Goal: Transaction & Acquisition: Purchase product/service

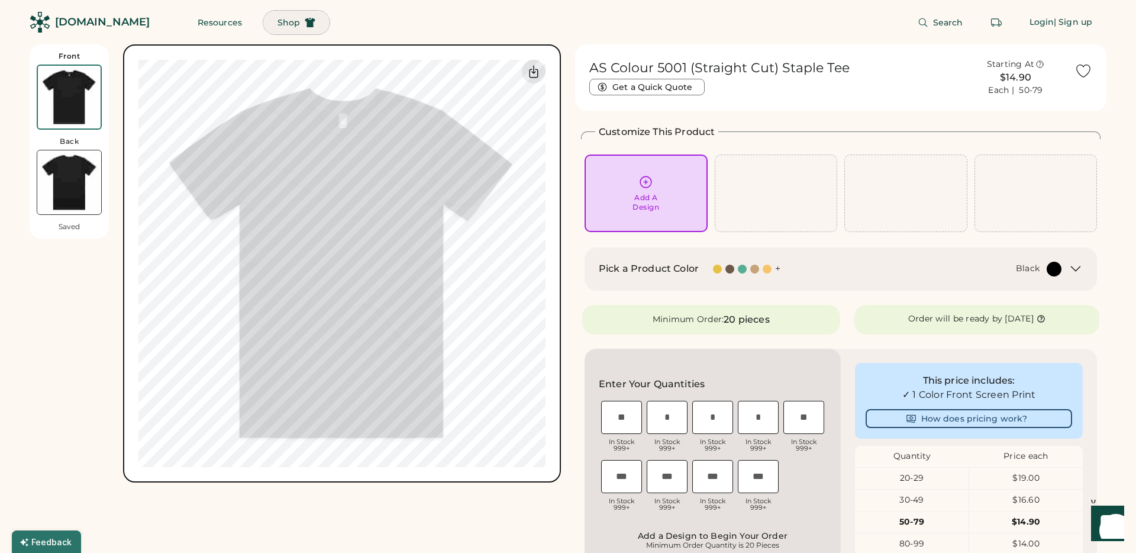
click at [278, 25] on span "Shop" at bounding box center [289, 22] width 22 height 8
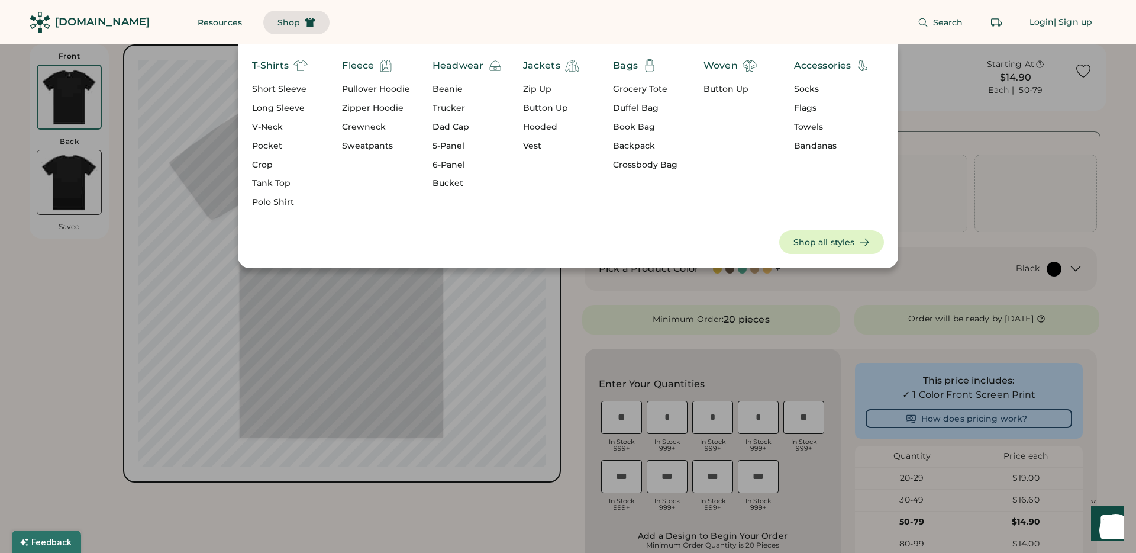
click at [278, 86] on div "Short Sleeve" at bounding box center [280, 89] width 56 height 12
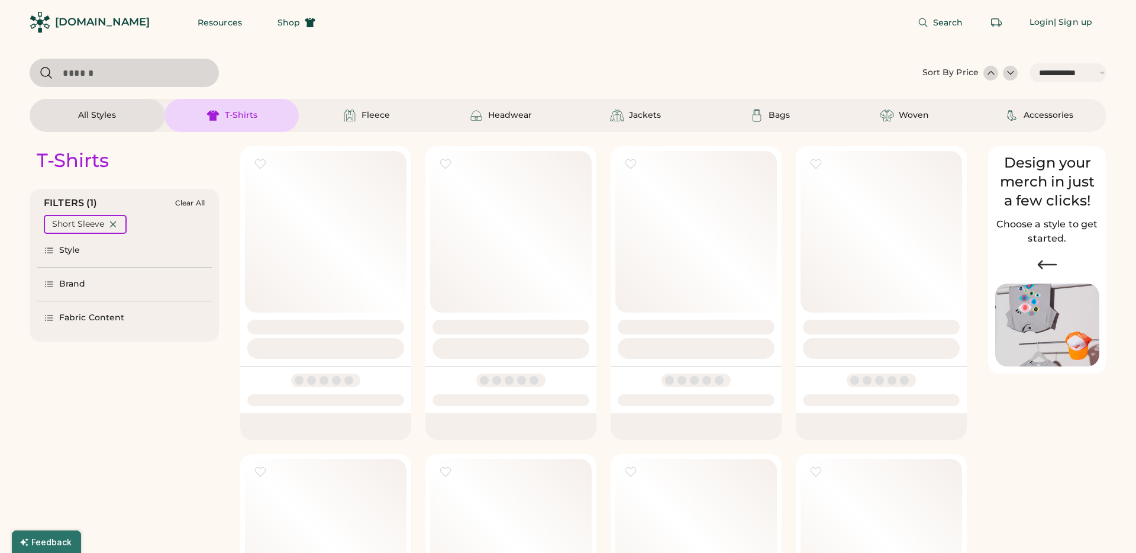
select select "*****"
select select "*"
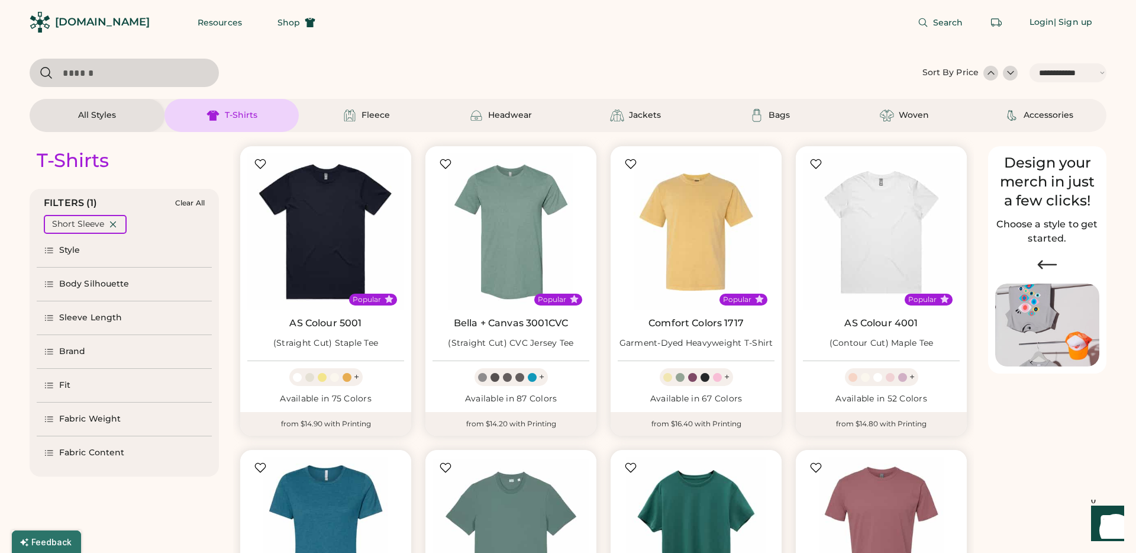
click at [46, 352] on icon at bounding box center [49, 351] width 11 height 11
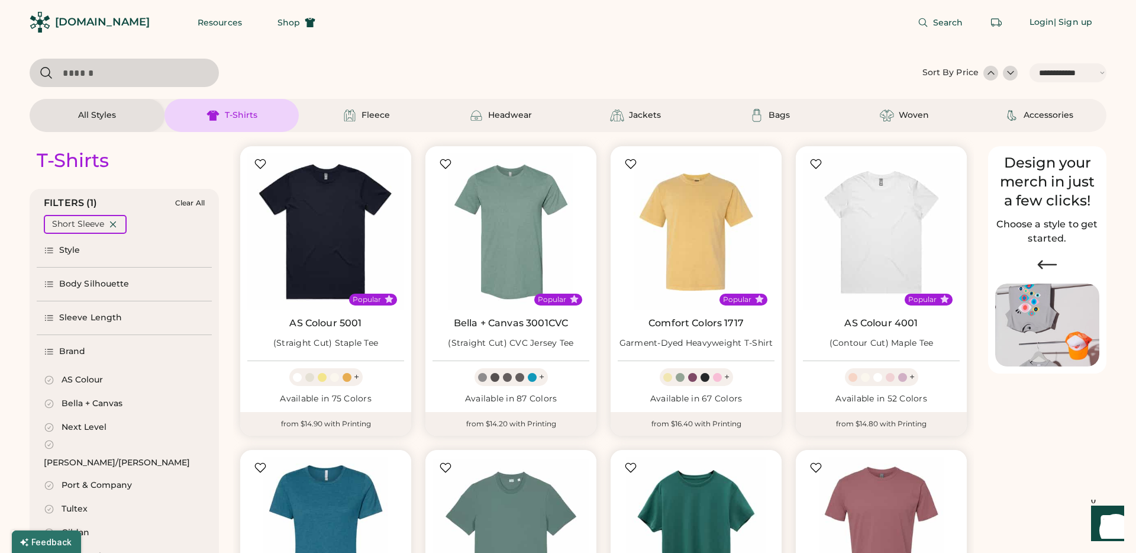
scroll to position [91, 0]
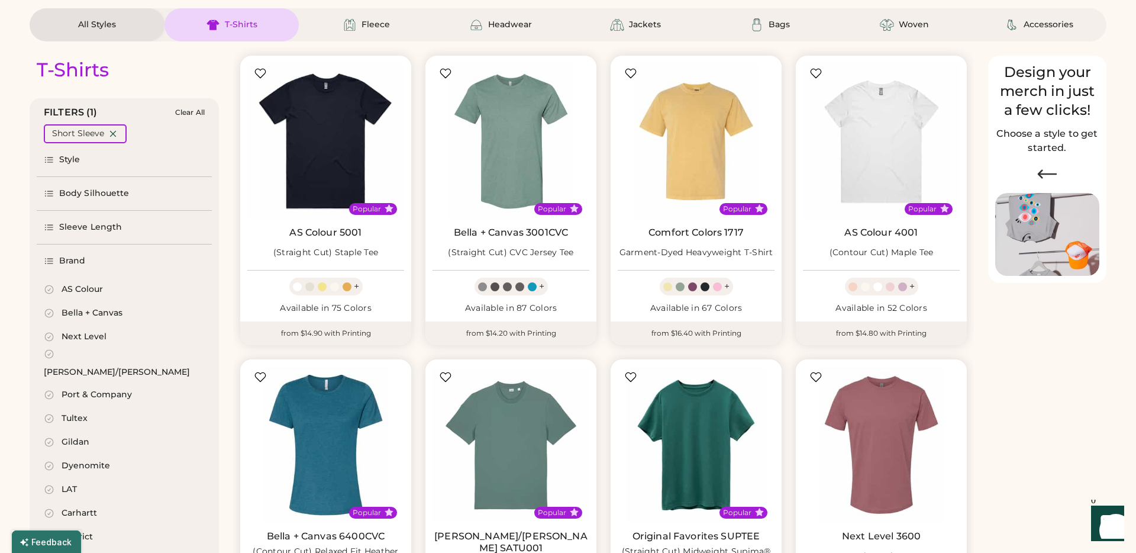
select select "*****"
select select "*"
click at [78, 448] on div "Gildan" at bounding box center [76, 454] width 28 height 12
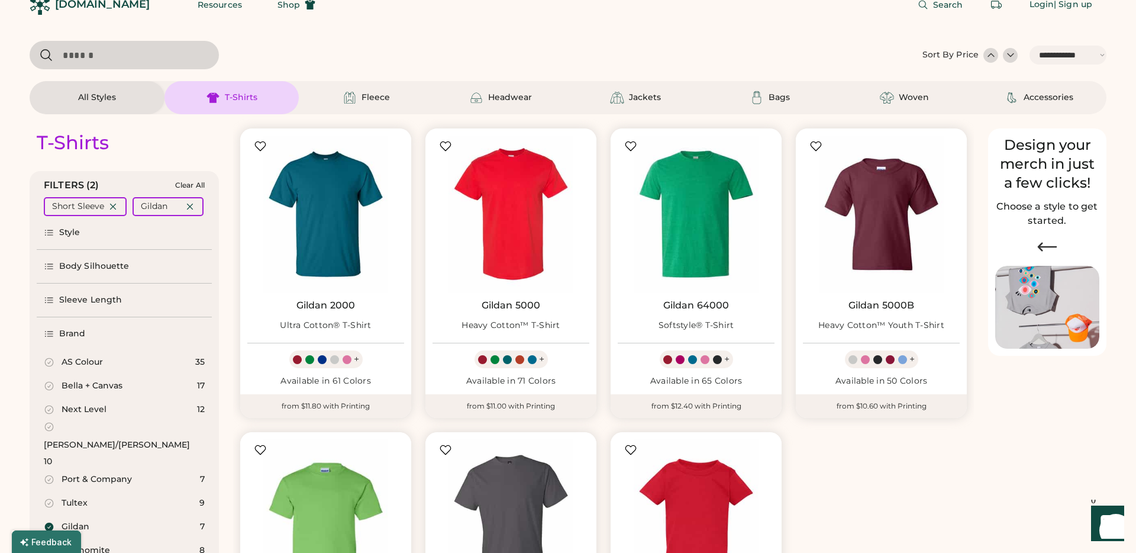
scroll to position [20, 0]
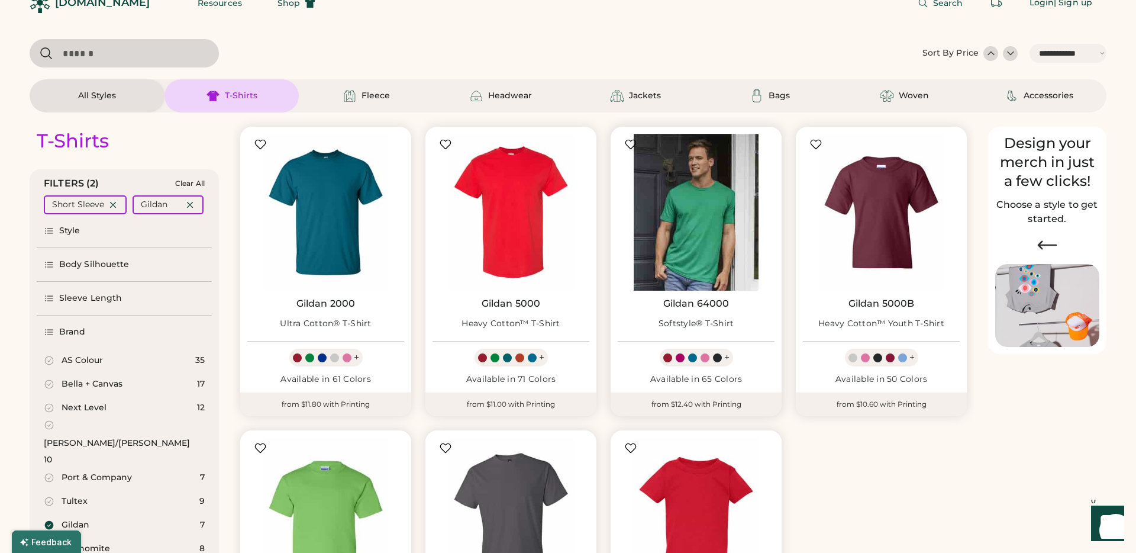
click at [685, 228] on img at bounding box center [696, 212] width 157 height 157
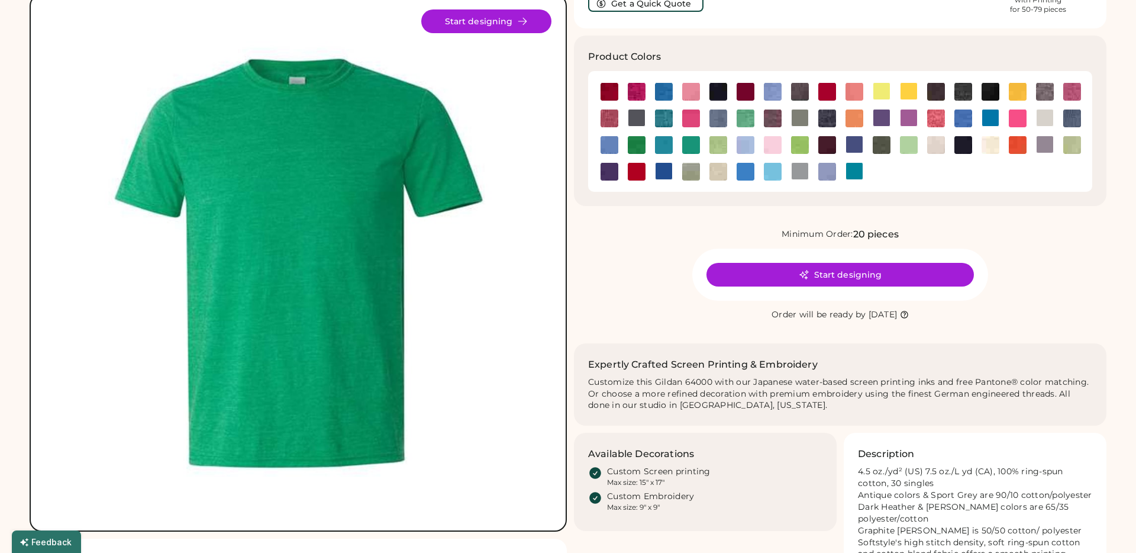
scroll to position [103, 0]
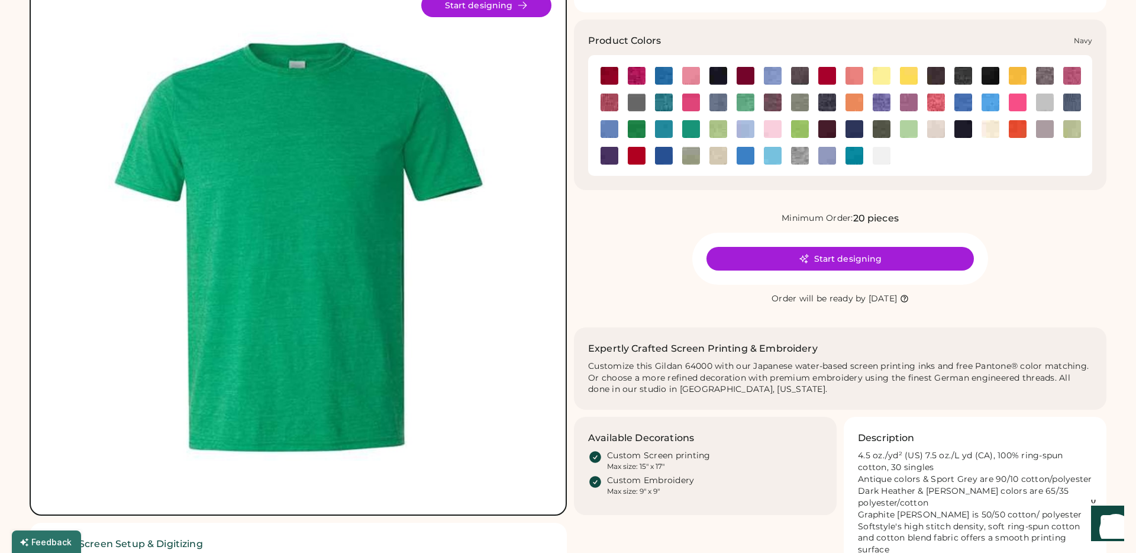
click at [969, 130] on img at bounding box center [964, 129] width 18 height 18
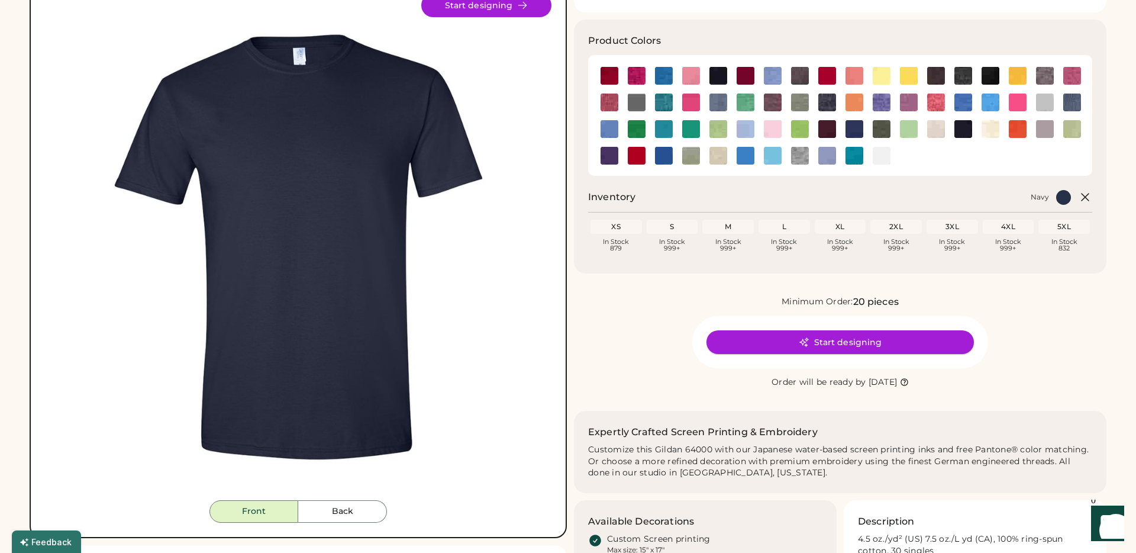
click at [834, 343] on button "Start designing" at bounding box center [840, 342] width 267 height 24
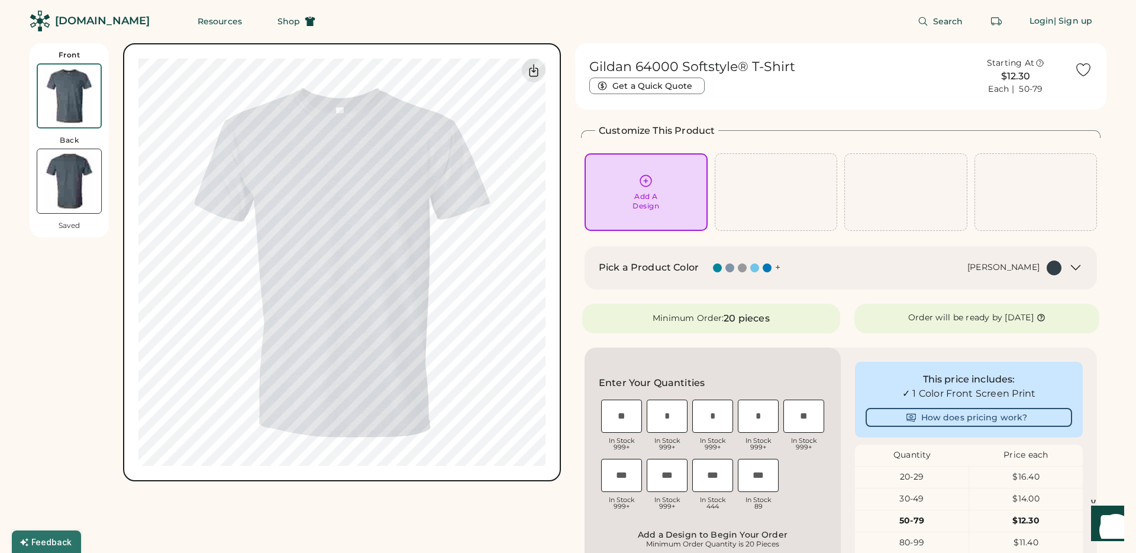
click at [778, 266] on div "+" at bounding box center [777, 267] width 5 height 13
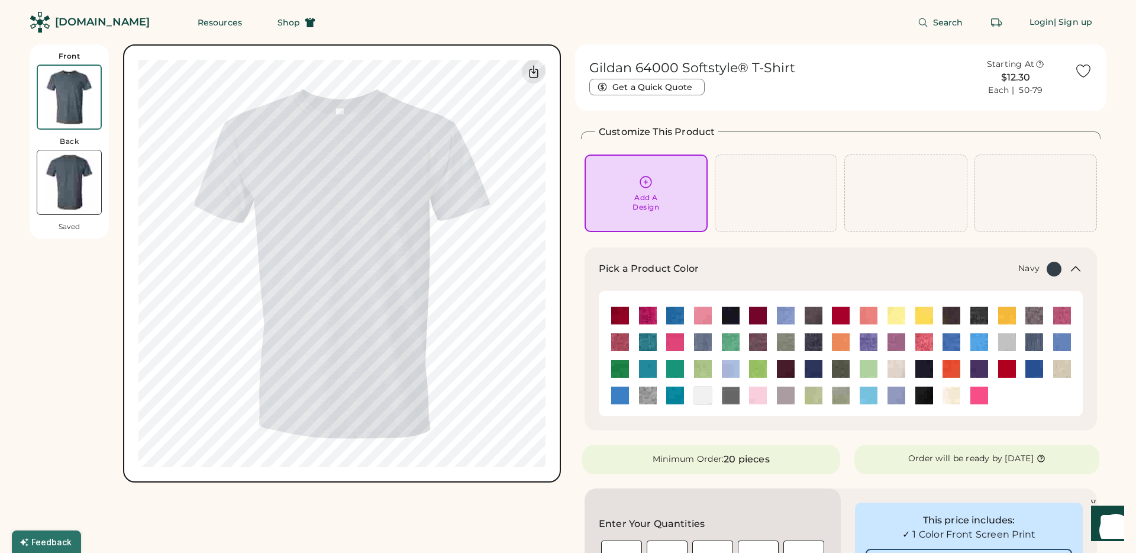
click at [925, 369] on img at bounding box center [924, 369] width 18 height 18
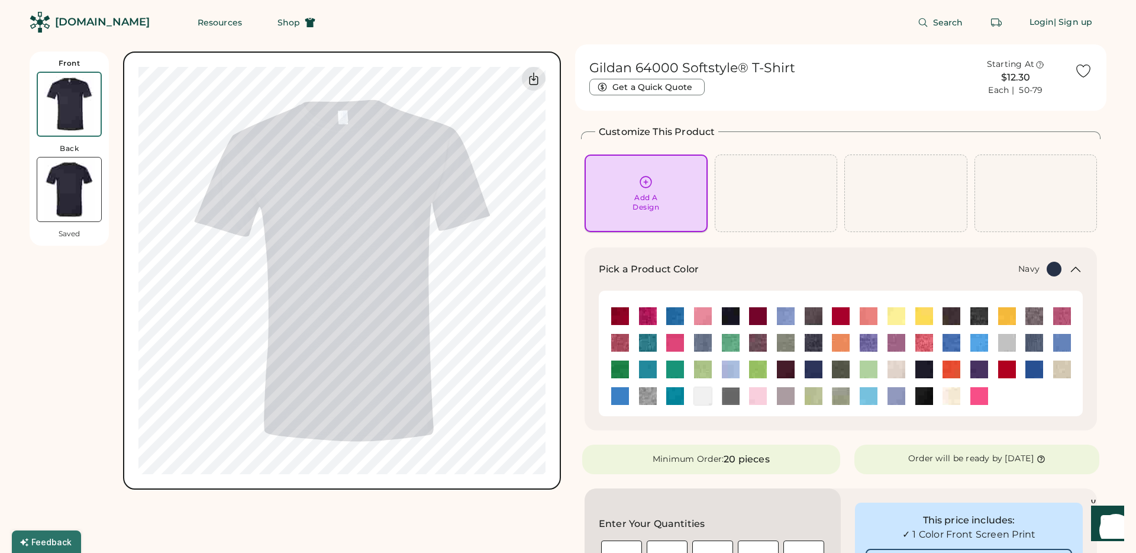
click at [649, 179] on icon at bounding box center [646, 182] width 15 height 15
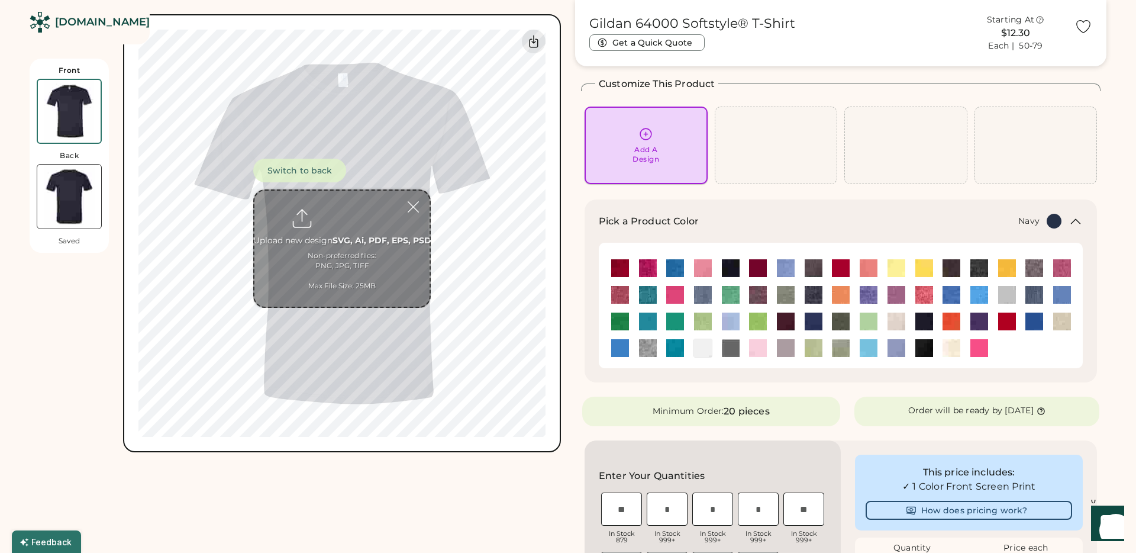
scroll to position [51, 0]
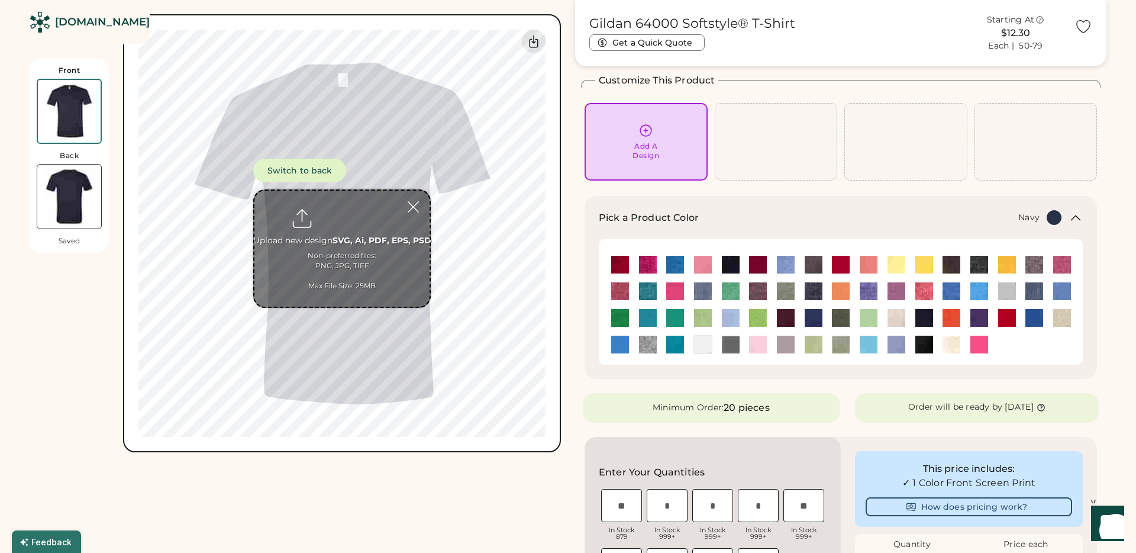
click at [343, 217] on input "file" at bounding box center [341, 249] width 175 height 116
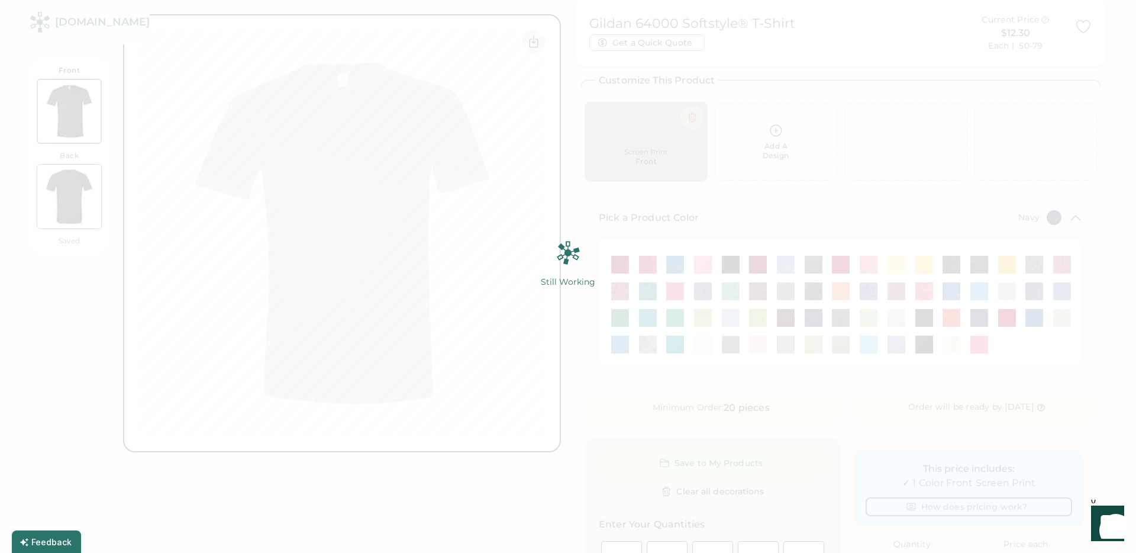
scroll to position [50, 0]
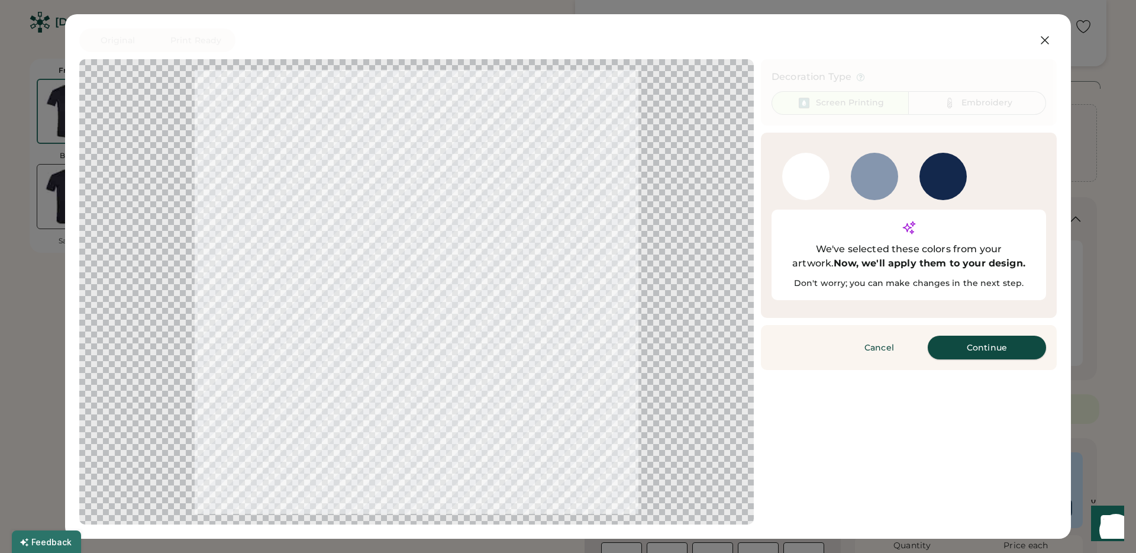
click at [991, 336] on button "Continue" at bounding box center [987, 348] width 118 height 24
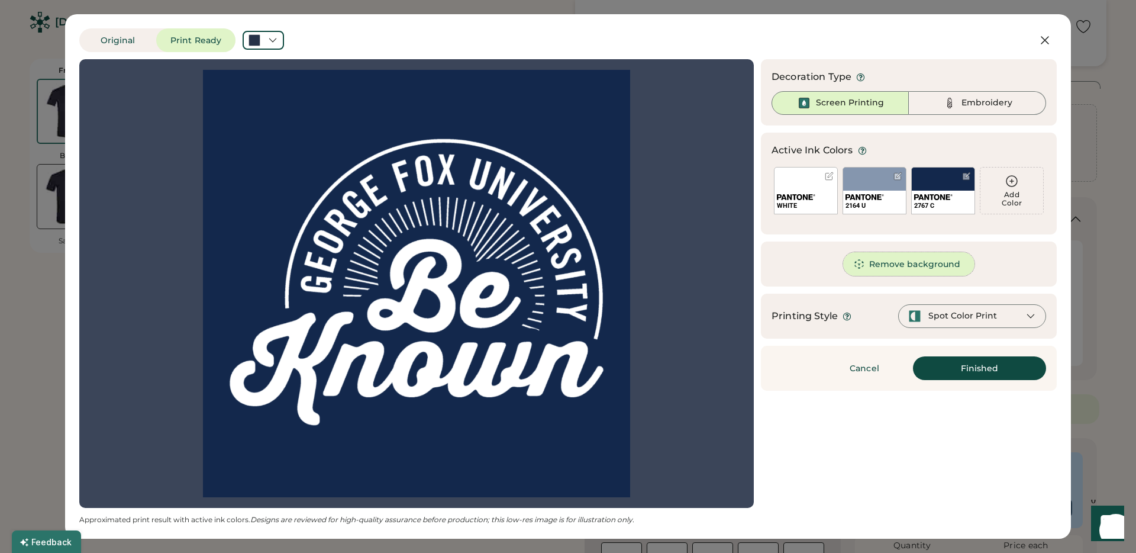
click at [903, 266] on button "Remove background" at bounding box center [909, 264] width 132 height 24
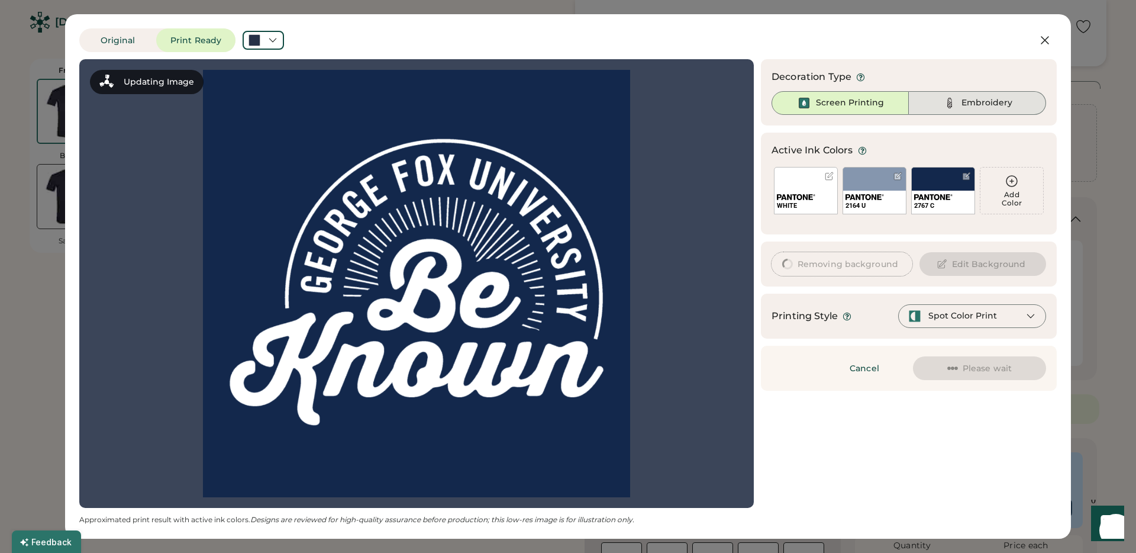
scroll to position [0, 0]
click at [802, 172] on div "WHITE" at bounding box center [806, 190] width 64 height 47
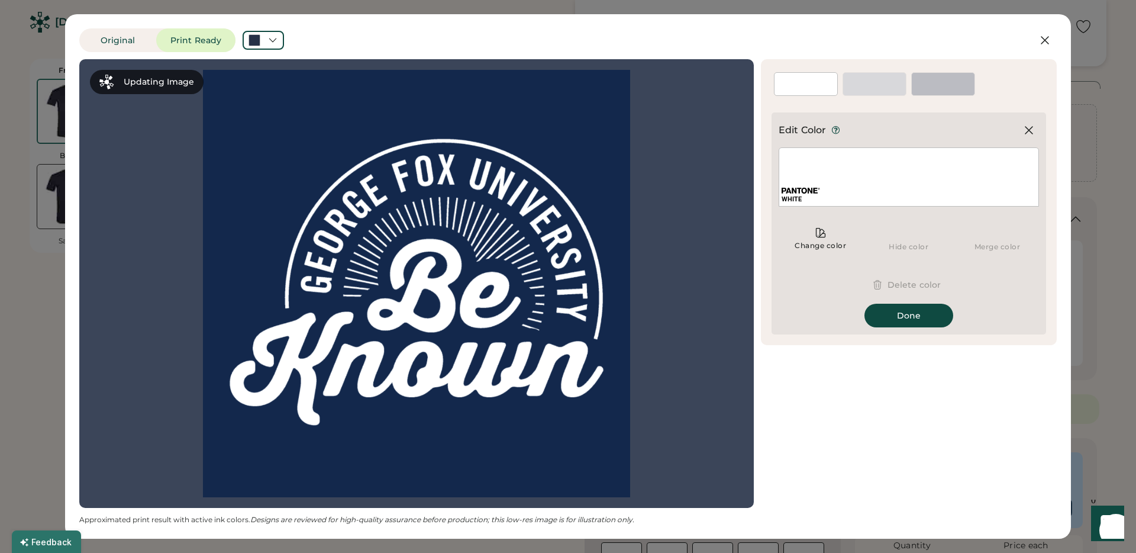
click at [819, 189] on img at bounding box center [801, 191] width 38 height 6
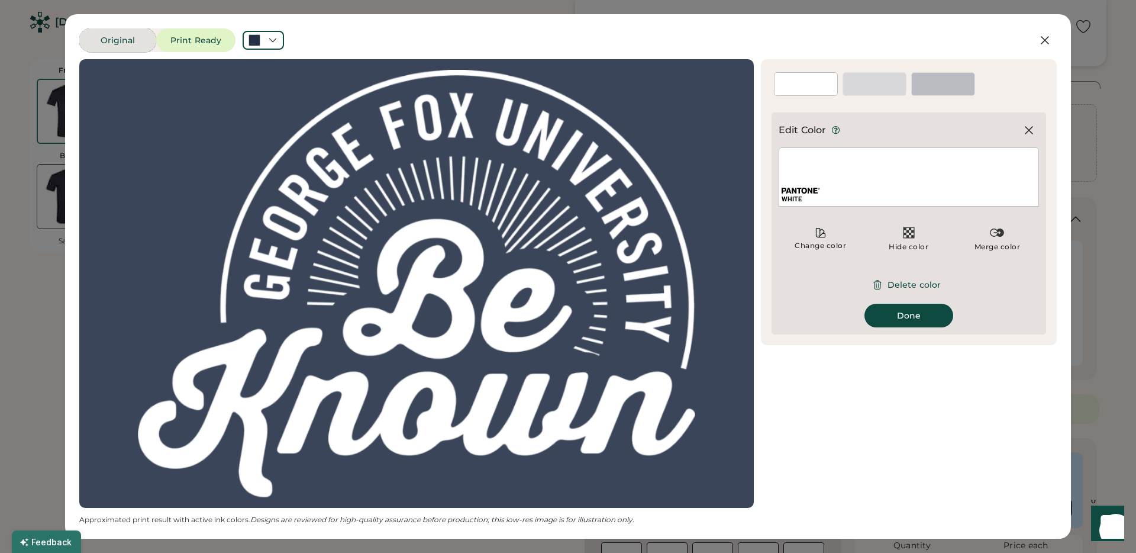
click at [134, 37] on button "Original" at bounding box center [117, 40] width 77 height 24
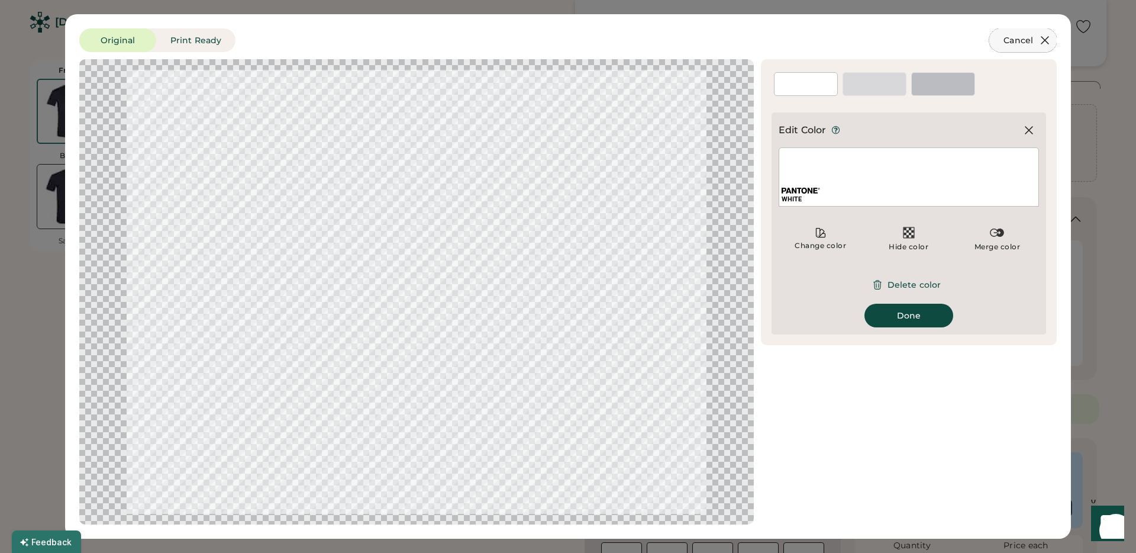
click at [1047, 32] on button "Cancel" at bounding box center [1022, 40] width 67 height 24
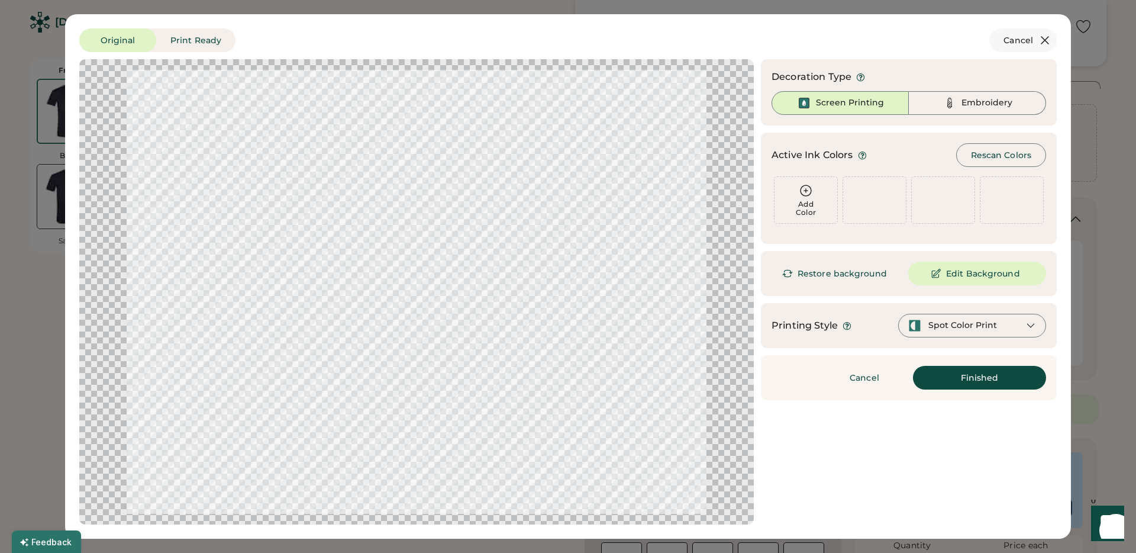
click at [1045, 42] on div "Current Price $12.30 Each | 50-79" at bounding box center [1016, 33] width 104 height 38
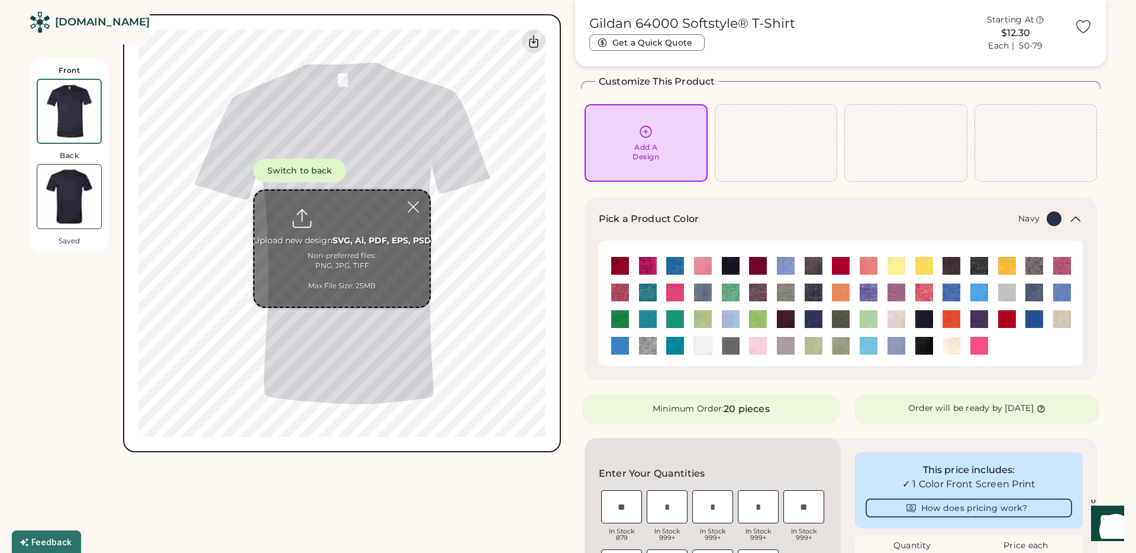
click at [341, 204] on input "file" at bounding box center [341, 249] width 175 height 116
type input "**********"
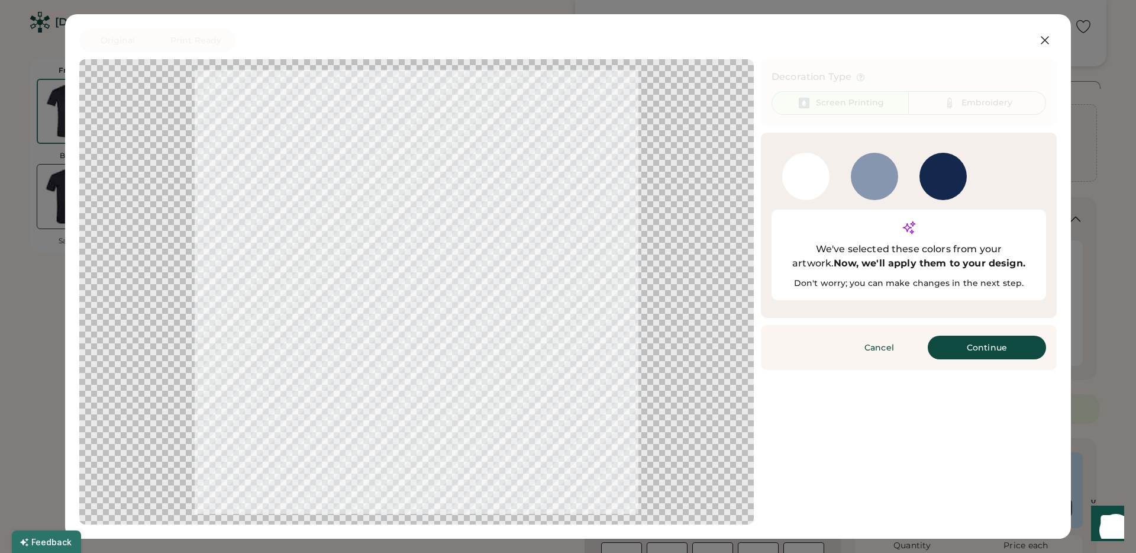
click at [602, 159] on div at bounding box center [416, 292] width 653 height 444
click at [797, 180] on div "WHITE" at bounding box center [805, 176] width 47 height 47
click at [884, 242] on div "We've selected these colors from your artwork. Now, we'll apply them to your de…" at bounding box center [908, 256] width 253 height 28
click at [926, 188] on div "2767 C" at bounding box center [943, 176] width 47 height 47
click at [911, 252] on div "We've selected these colors from your artwork. Now, we'll apply them to your de…" at bounding box center [909, 254] width 275 height 91
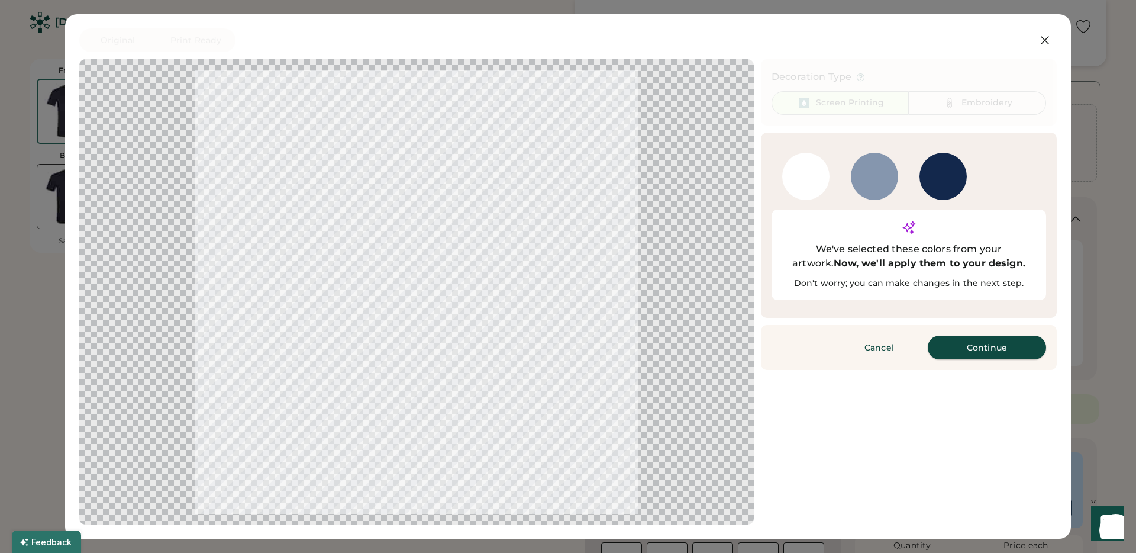
click at [970, 336] on button "Continue" at bounding box center [987, 348] width 118 height 24
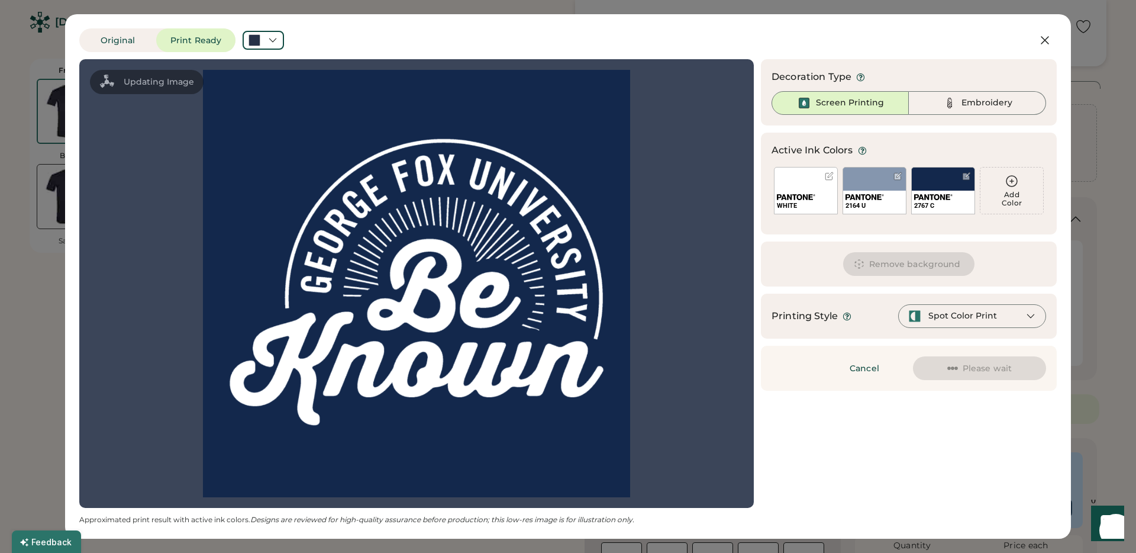
click at [967, 315] on div "Spot Color Print" at bounding box center [963, 316] width 69 height 12
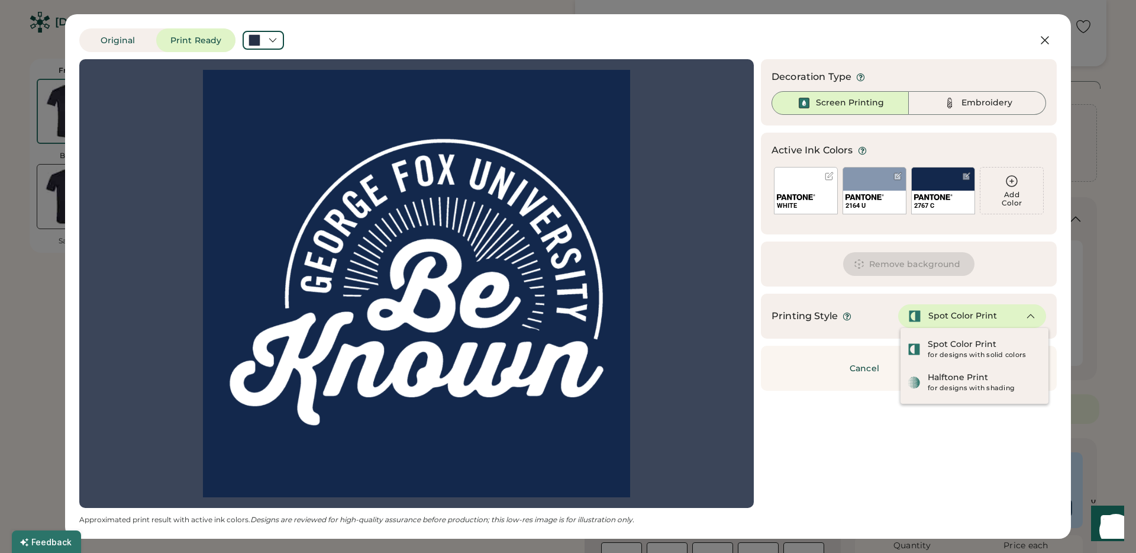
click at [946, 298] on div "Printing Style Spot Color Print" at bounding box center [909, 316] width 296 height 45
click at [965, 176] on div at bounding box center [966, 176] width 9 height 9
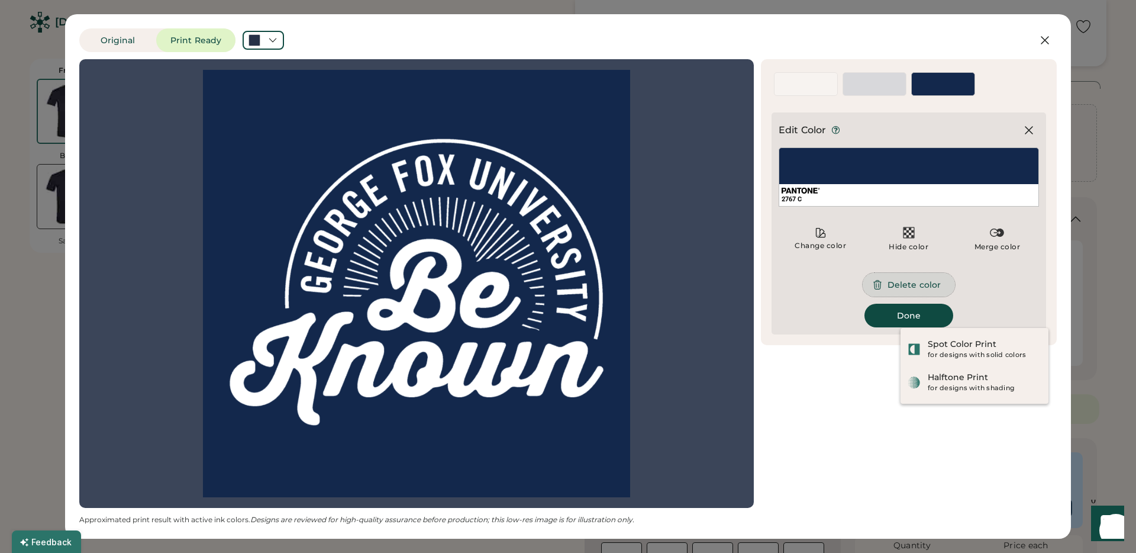
click at [918, 282] on button "Delete color" at bounding box center [909, 285] width 92 height 24
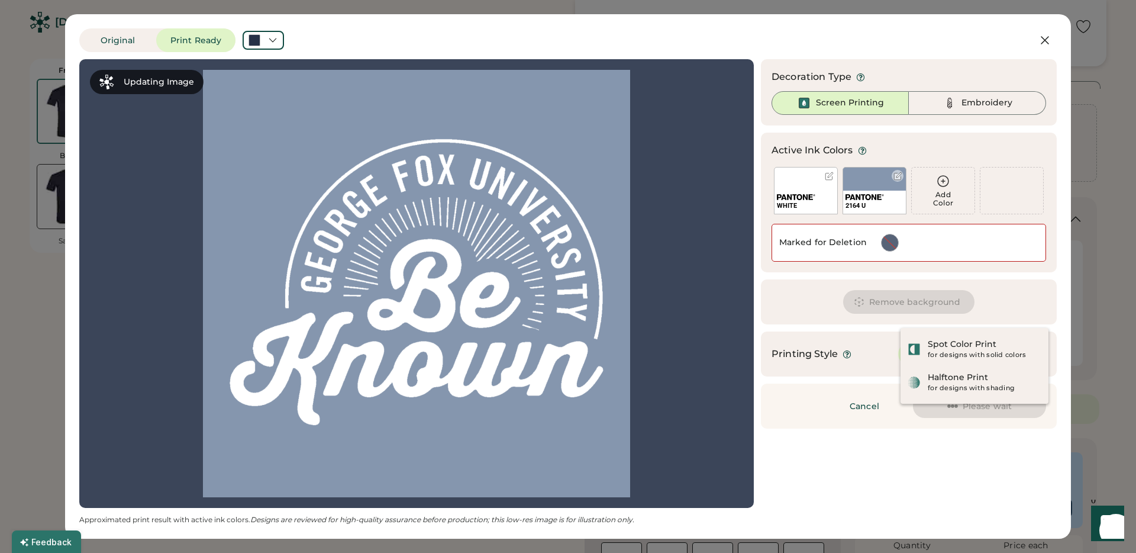
click at [899, 178] on div at bounding box center [898, 176] width 9 height 9
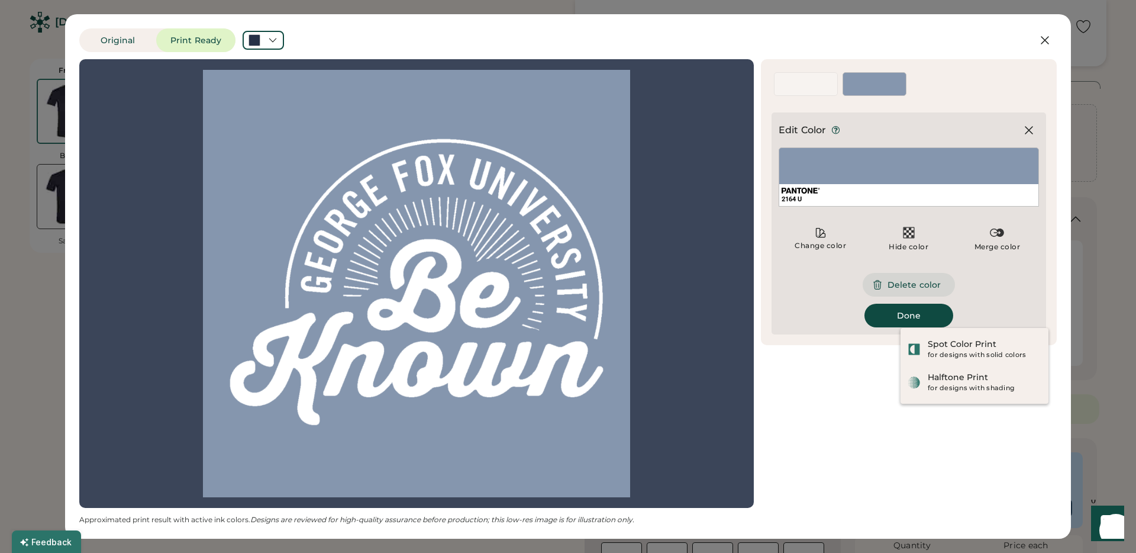
click at [889, 283] on button "Delete color" at bounding box center [909, 285] width 92 height 24
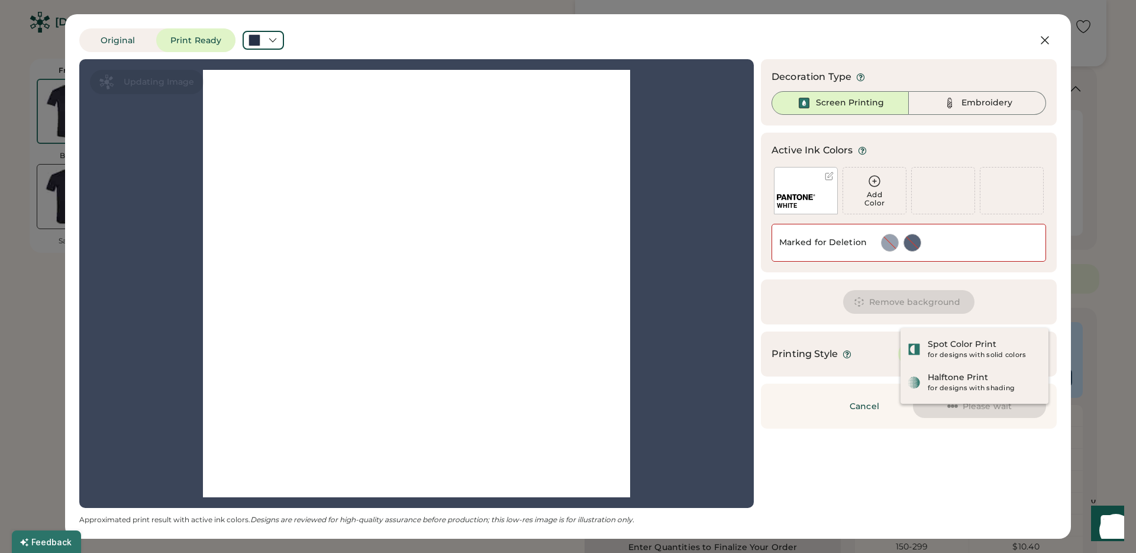
scroll to position [181, 0]
click at [932, 434] on div "Updating Image Approximated print result with active ink colors. Designs are re…" at bounding box center [568, 291] width 978 height 465
click at [971, 409] on button "Finished" at bounding box center [979, 406] width 133 height 24
click at [938, 355] on div "for designs with solid colors" at bounding box center [985, 354] width 114 height 9
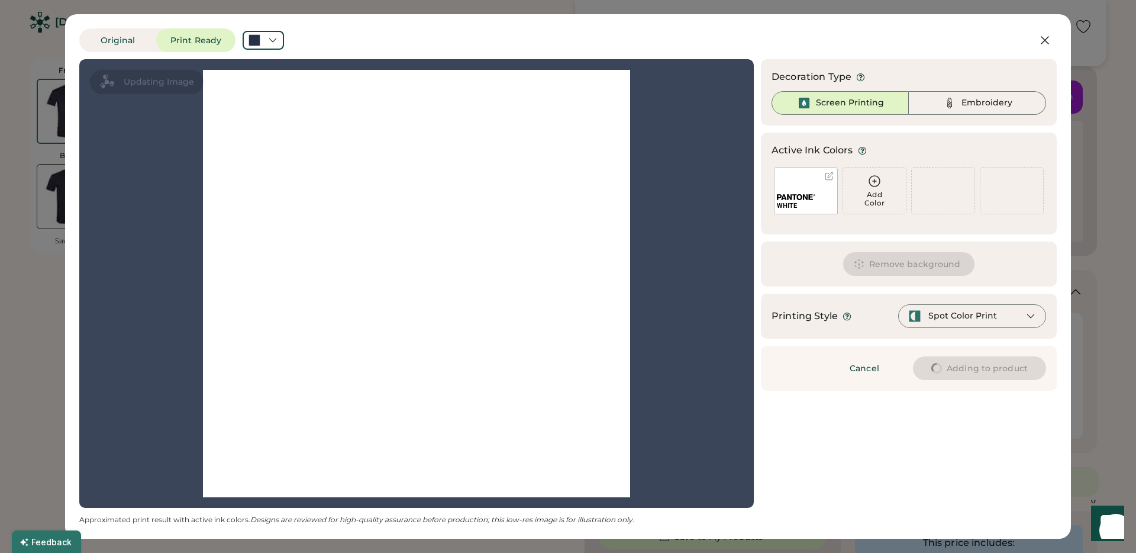
type input "****"
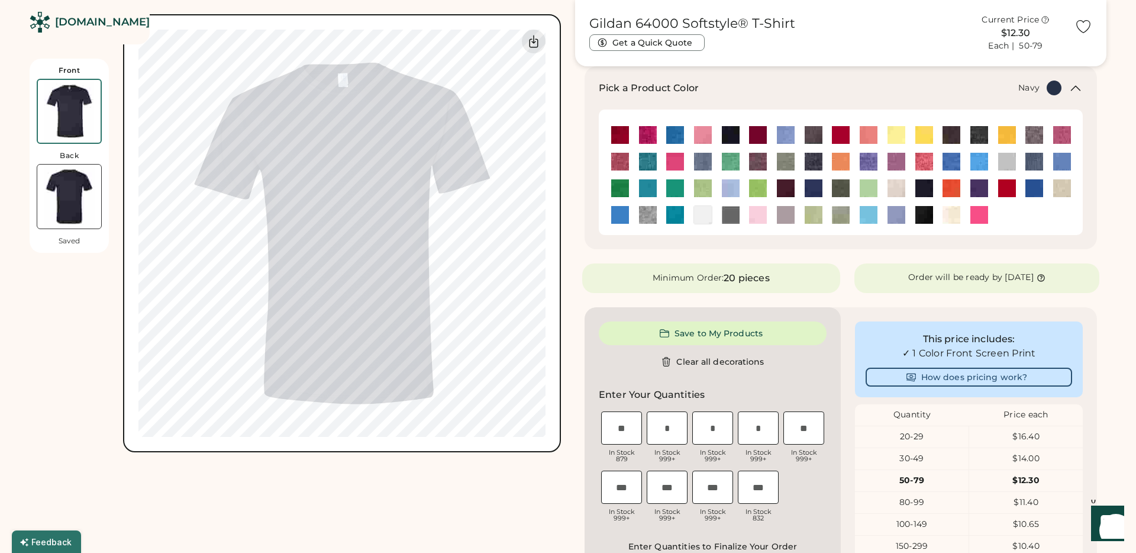
type input "****"
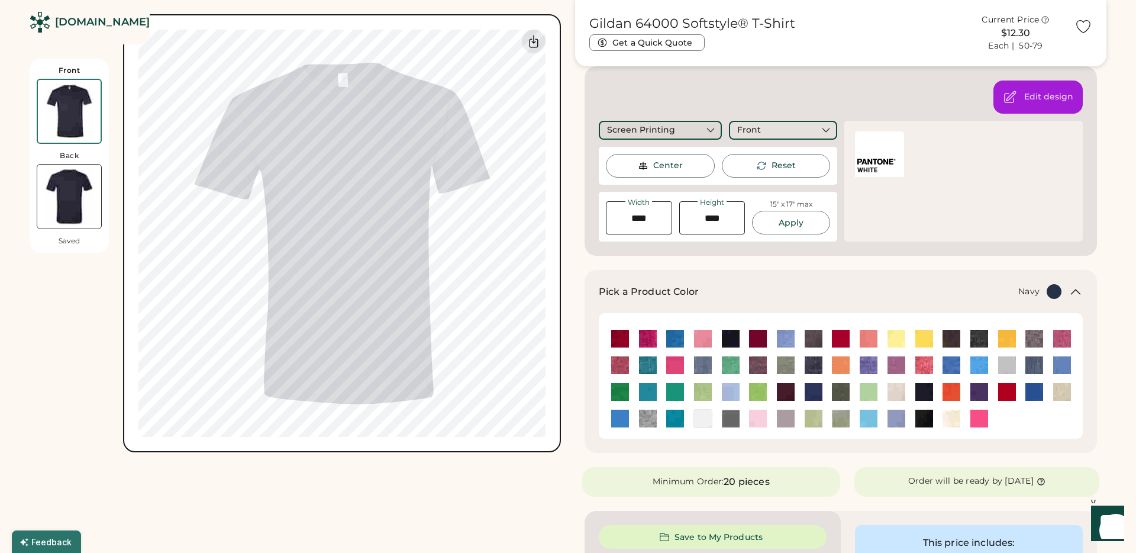
click at [615, 125] on div "Screen Printing" at bounding box center [641, 130] width 68 height 12
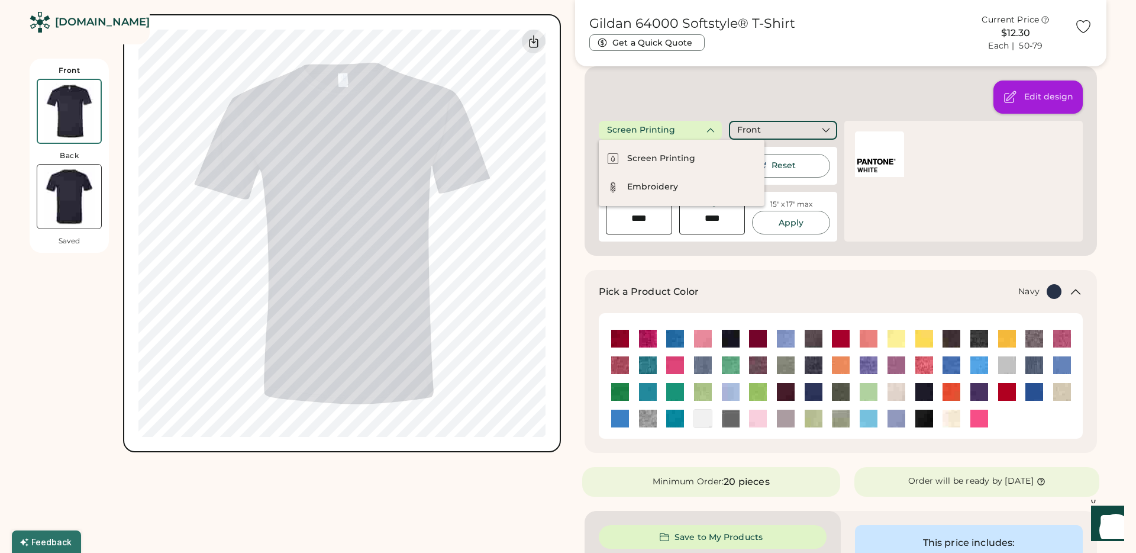
click at [1016, 98] on icon at bounding box center [1010, 97] width 14 height 14
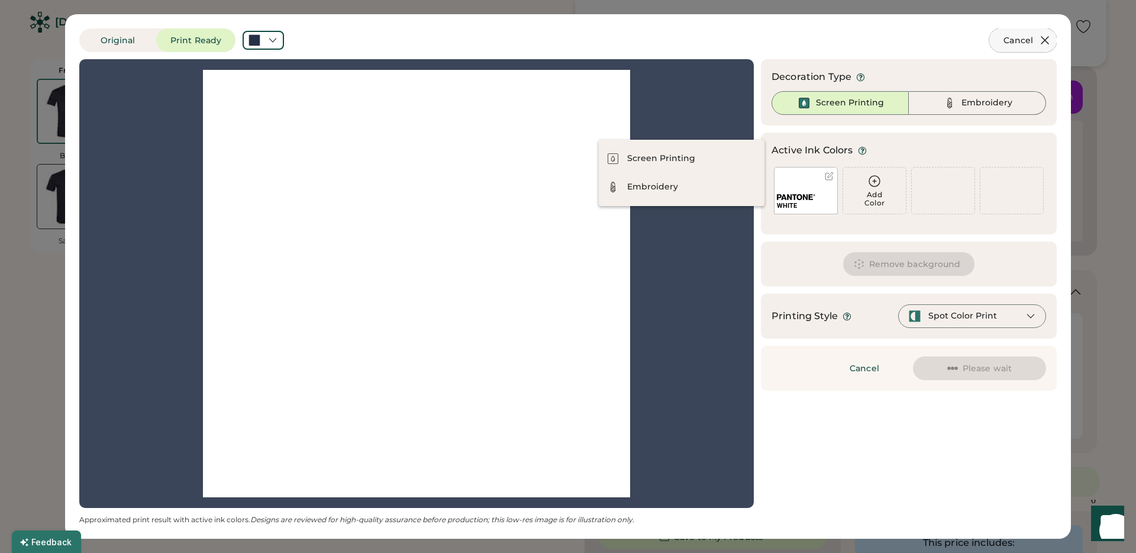
click at [1049, 42] on icon at bounding box center [1045, 40] width 14 height 14
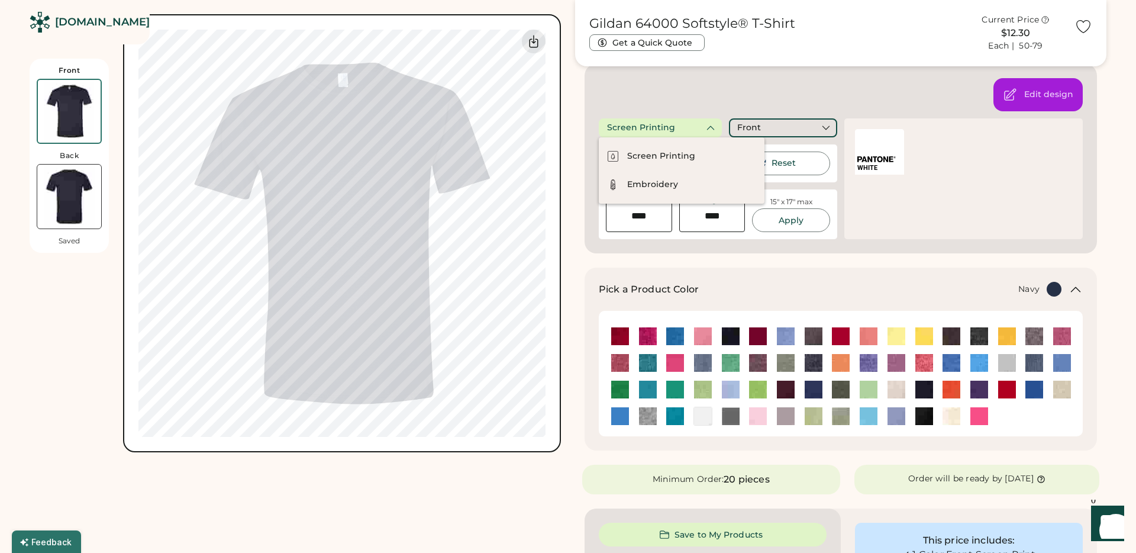
scroll to position [186, 0]
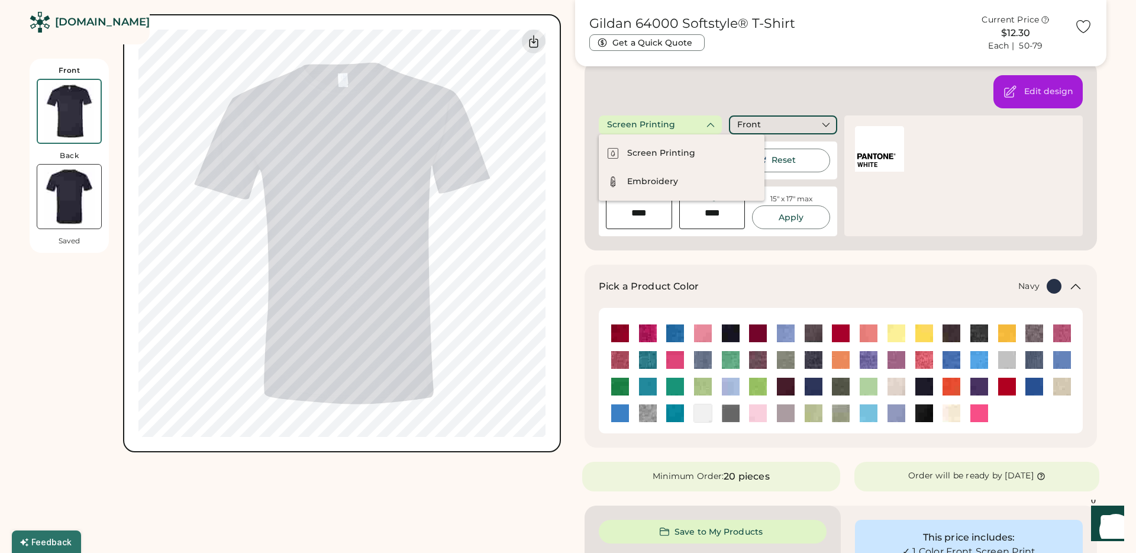
click at [694, 105] on div "Edit design Screen Printing Front Center Reset Width Height 15" x 17" max Apply…" at bounding box center [841, 155] width 512 height 189
click at [591, 180] on div "Edit design Screen Printing Front Center Reset Width Height 15" x 17" max Apply…" at bounding box center [841, 155] width 512 height 189
click at [565, 181] on div "Front Back Saved Switch to back Upload new design SVG, Ai, PDF, EPS, PSD Non-pr…" at bounding box center [568, 509] width 1077 height 1303
drag, startPoint x: 827, startPoint y: 169, endPoint x: 802, endPoint y: 166, distance: 25.0
click at [824, 169] on div "Center Reset" at bounding box center [718, 161] width 224 height 24
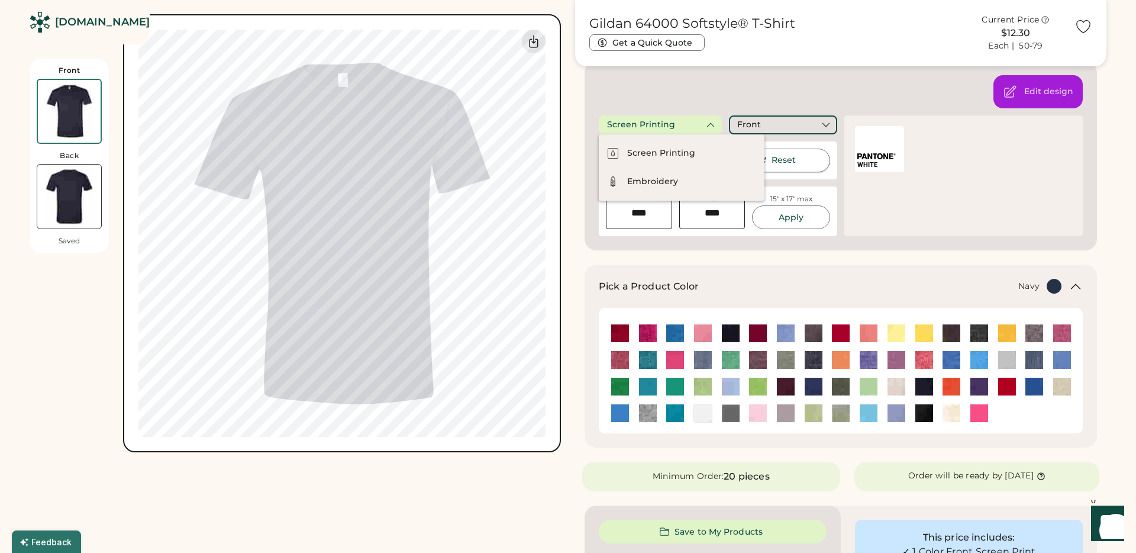
click at [794, 164] on div "Reset" at bounding box center [784, 160] width 24 height 12
type input "*****"
click at [795, 160] on div "Reset" at bounding box center [784, 160] width 24 height 12
click at [619, 266] on div "Pick a Product Color + Navy" at bounding box center [841, 356] width 512 height 183
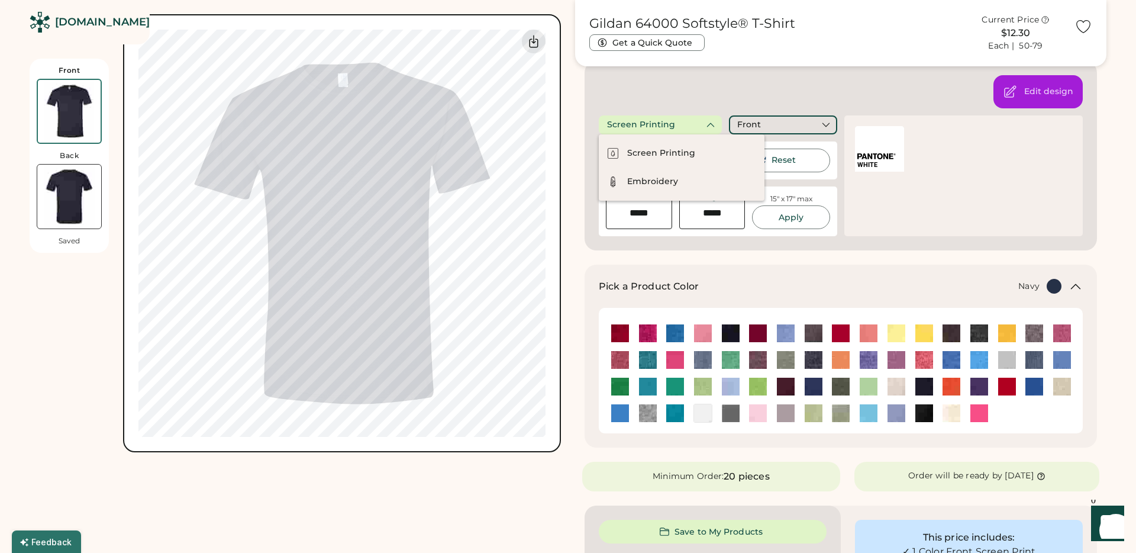
click at [797, 278] on div "Pick a Product Color + Navy" at bounding box center [841, 356] width 512 height 183
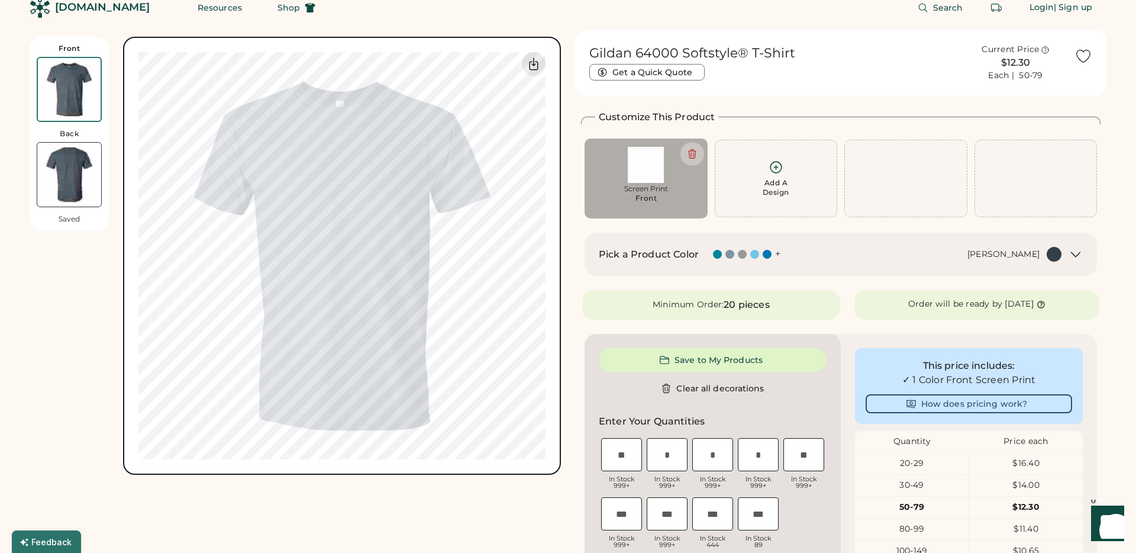
scroll to position [18, 0]
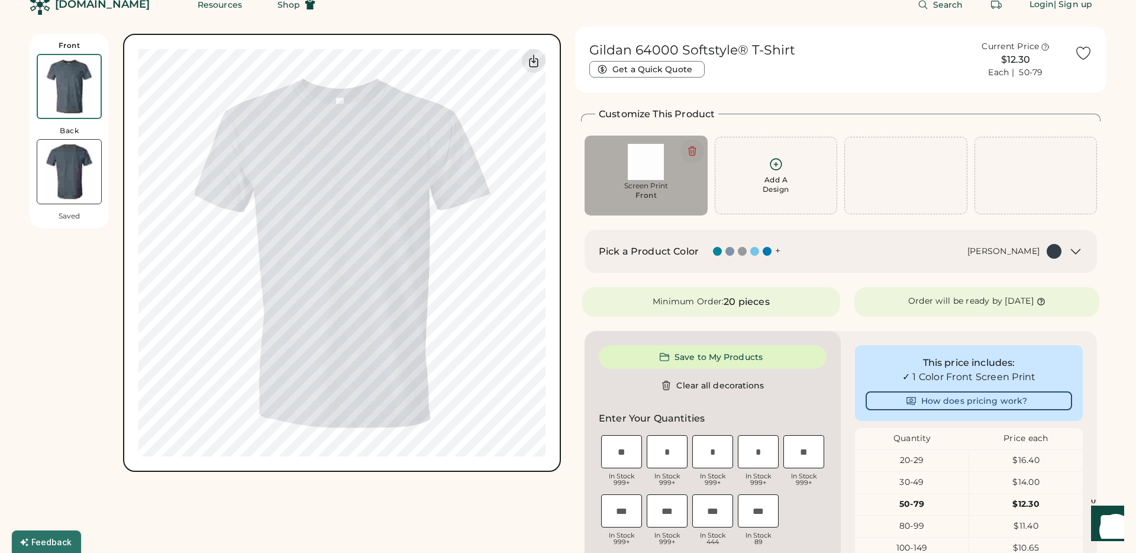
click at [695, 154] on icon at bounding box center [692, 151] width 11 height 11
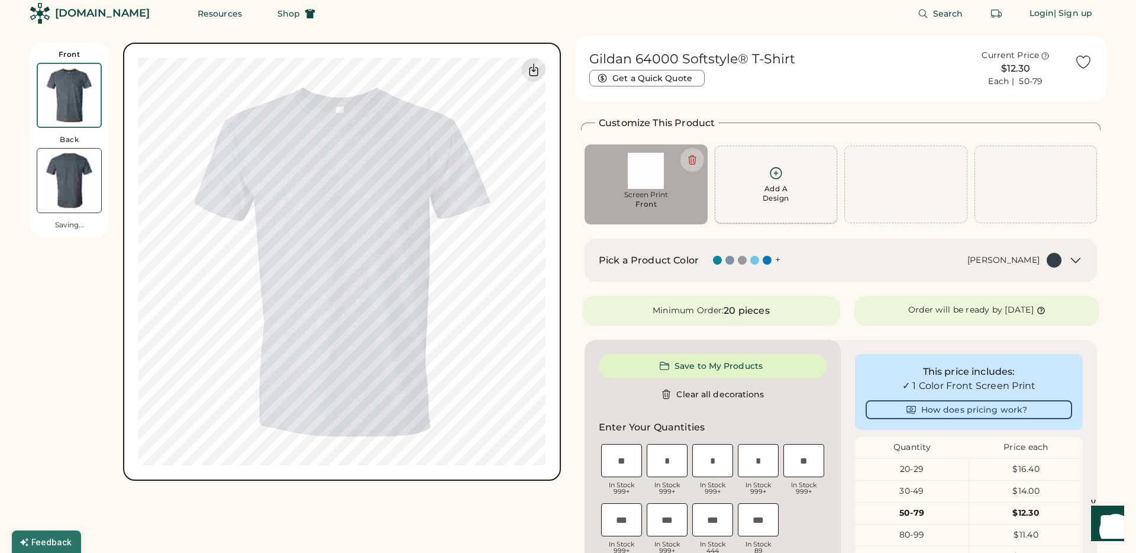
click at [775, 175] on icon at bounding box center [776, 173] width 15 height 15
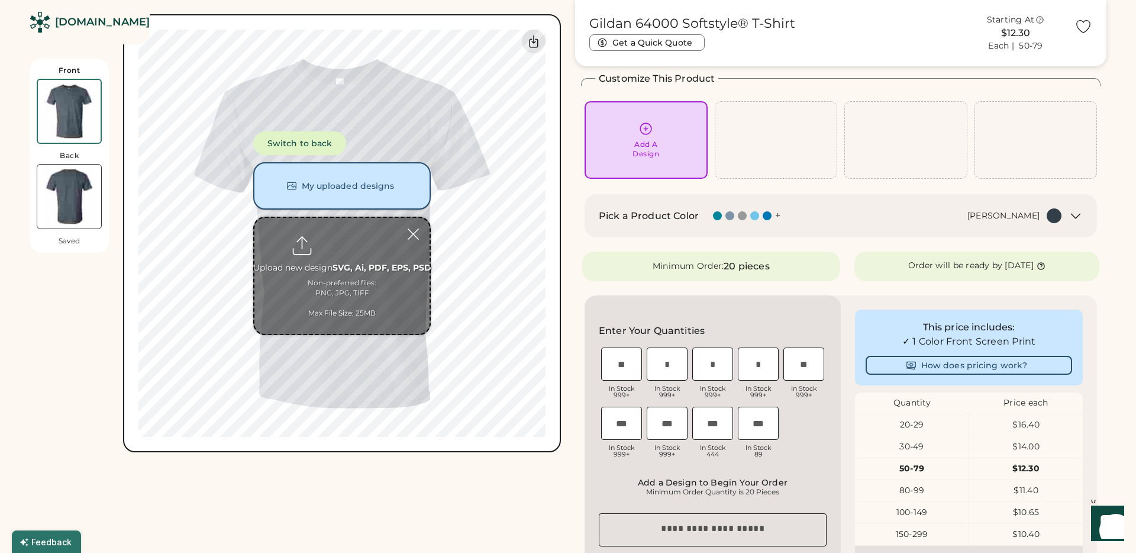
scroll to position [55, 0]
click at [359, 196] on button "My uploaded designs" at bounding box center [342, 185] width 178 height 47
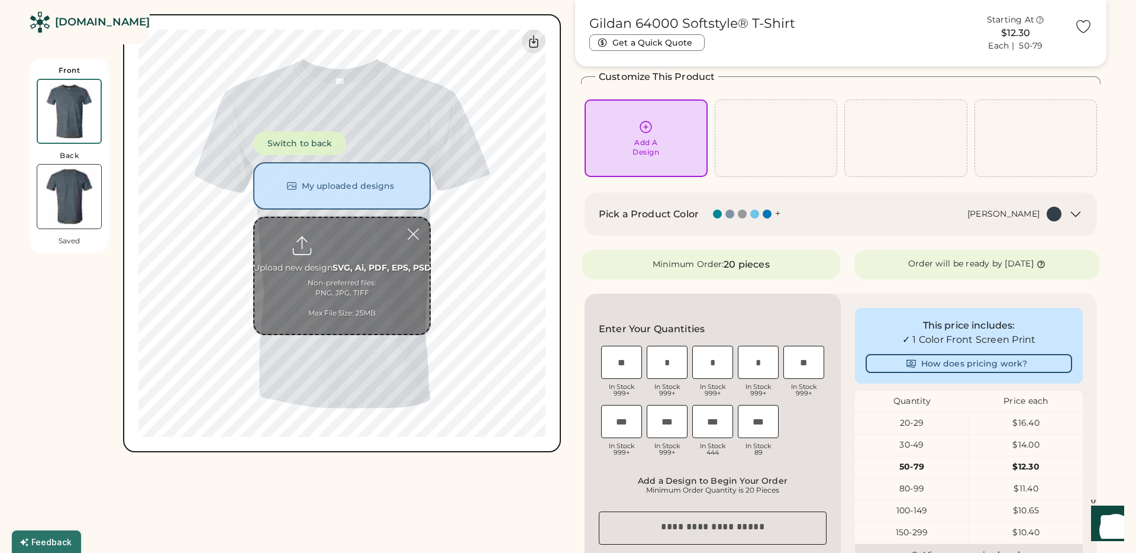
click at [348, 252] on input "file" at bounding box center [341, 276] width 175 height 116
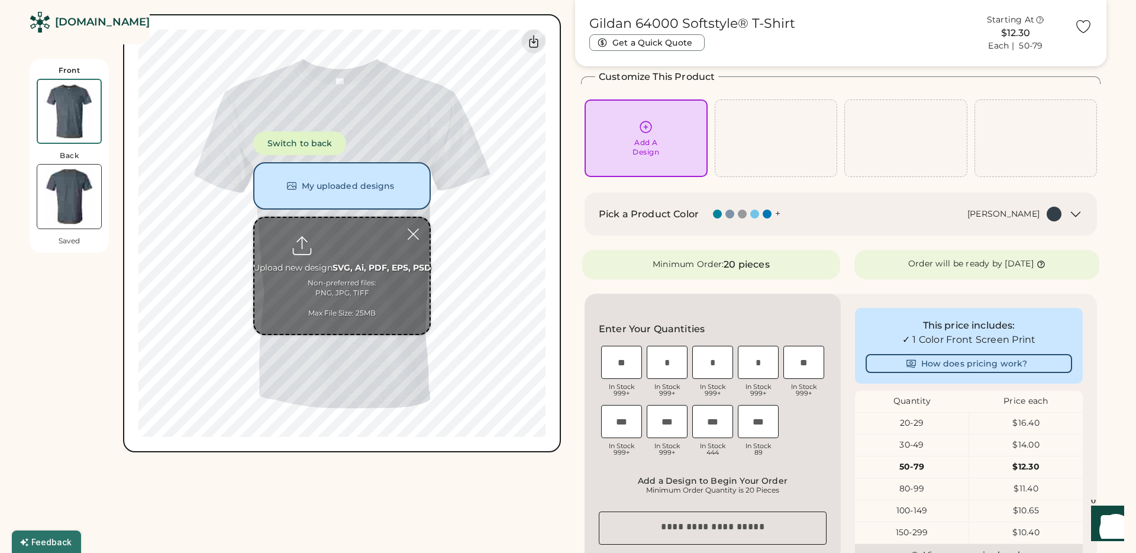
type input "**********"
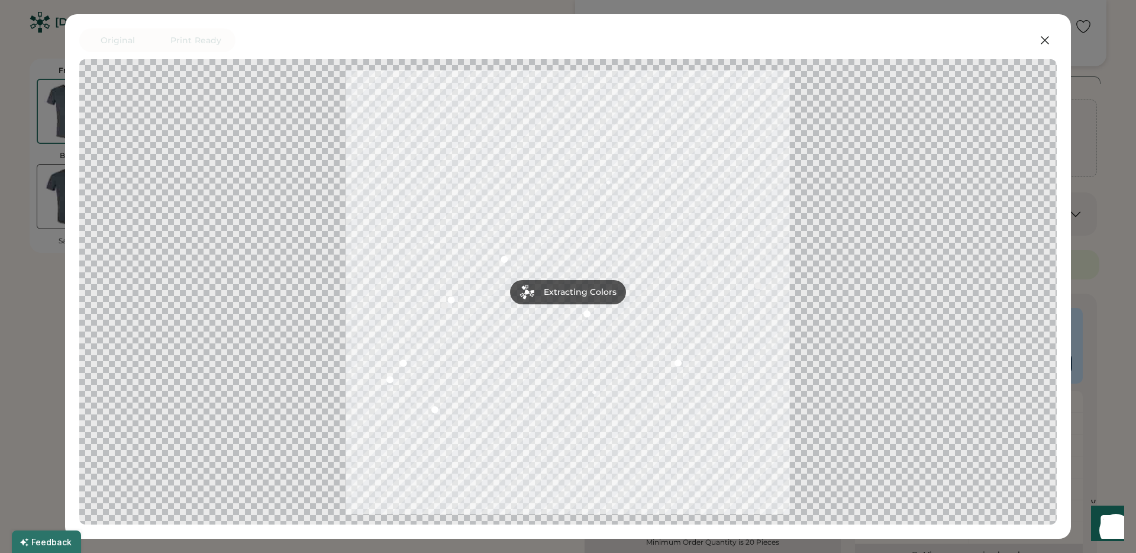
scroll to position [0, 0]
click at [551, 290] on div at bounding box center [568, 292] width 956 height 444
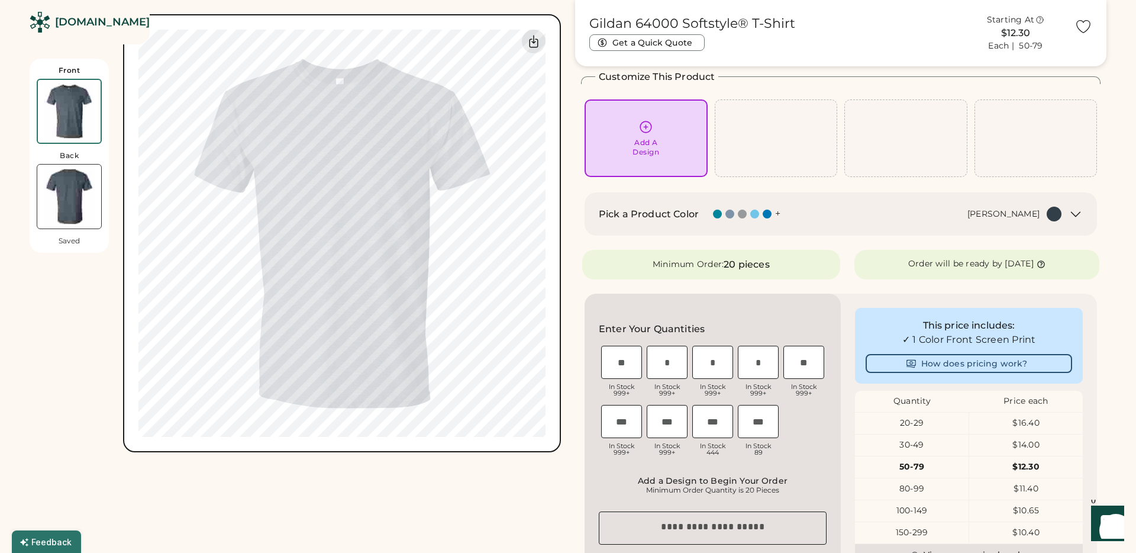
click at [644, 132] on icon at bounding box center [645, 126] width 11 height 11
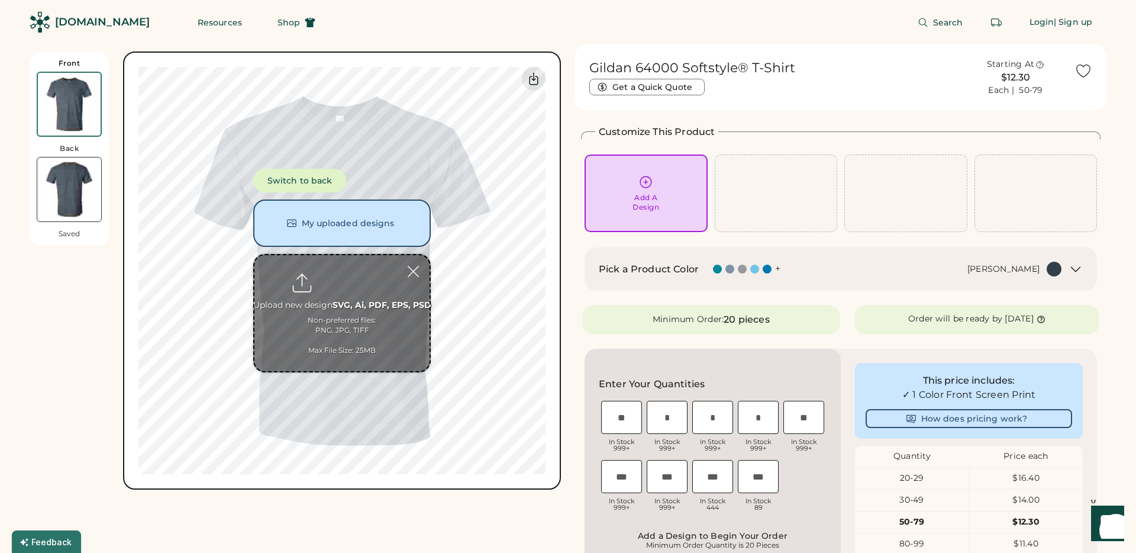
click at [329, 291] on input "file" at bounding box center [341, 313] width 175 height 116
type input "**********"
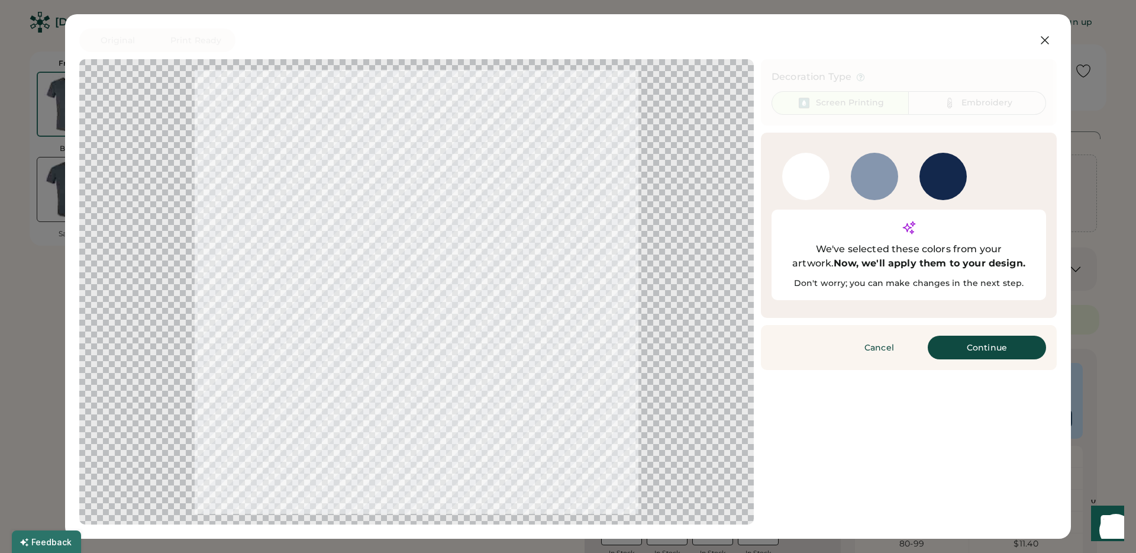
click at [836, 94] on div "Screen Printing" at bounding box center [840, 103] width 137 height 24
click at [813, 175] on div at bounding box center [805, 176] width 47 height 47
click at [903, 233] on icon at bounding box center [909, 227] width 12 height 12
click at [514, 149] on div at bounding box center [416, 292] width 653 height 444
drag, startPoint x: 552, startPoint y: 132, endPoint x: 463, endPoint y: 123, distance: 89.2
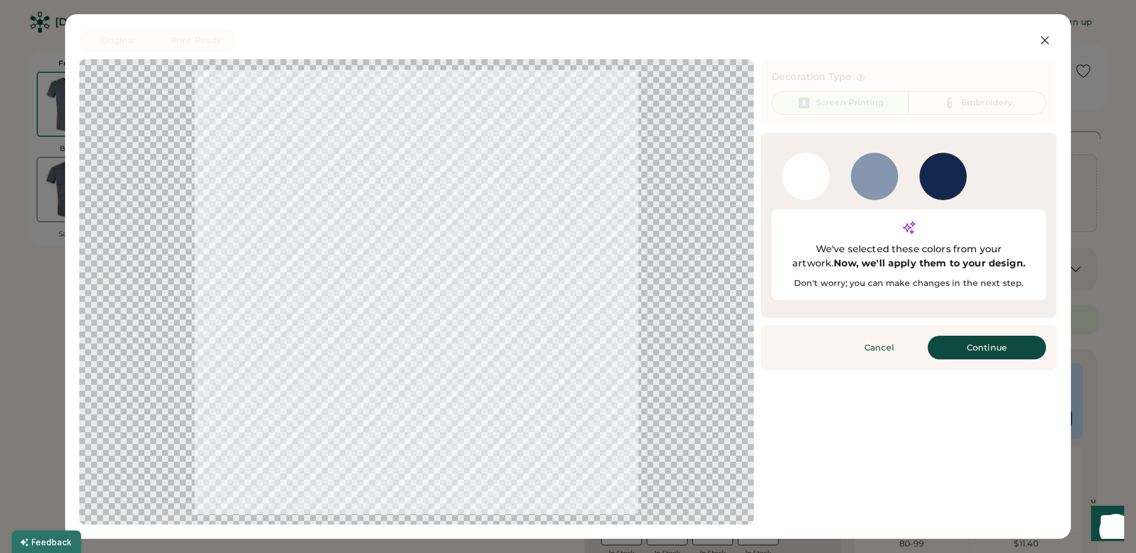
click at [463, 123] on div at bounding box center [416, 292] width 653 height 444
click at [937, 336] on button "Continue" at bounding box center [987, 348] width 118 height 24
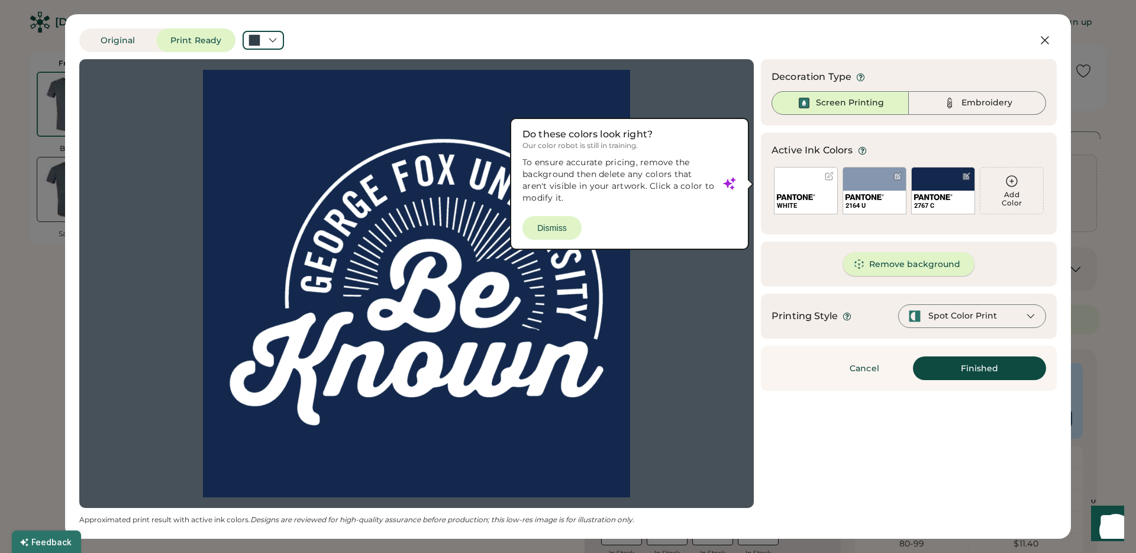
click at [924, 269] on button "Remove background" at bounding box center [909, 264] width 132 height 24
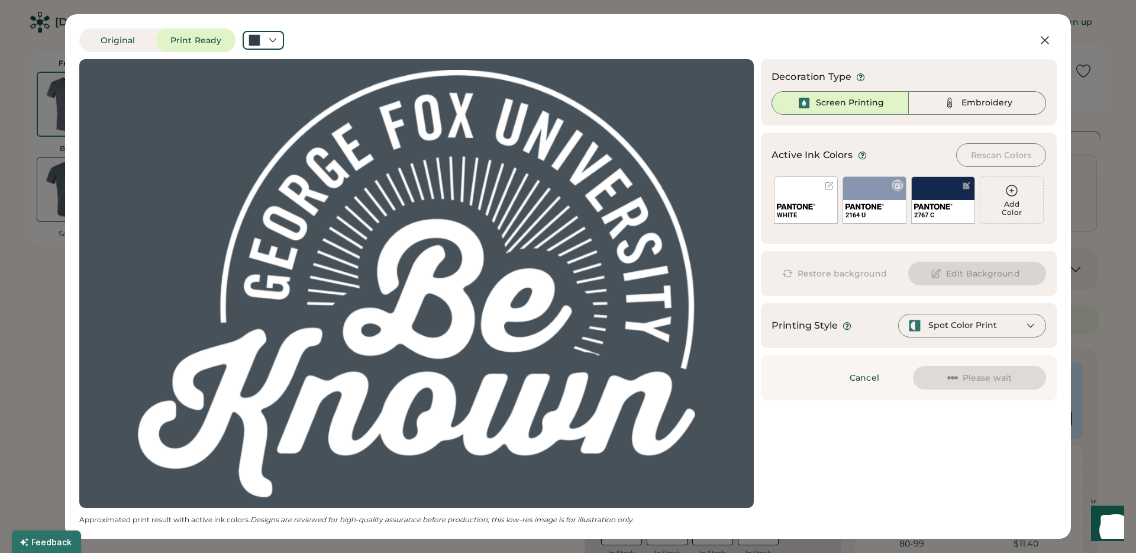
click at [870, 188] on div "2164 U" at bounding box center [875, 199] width 64 height 47
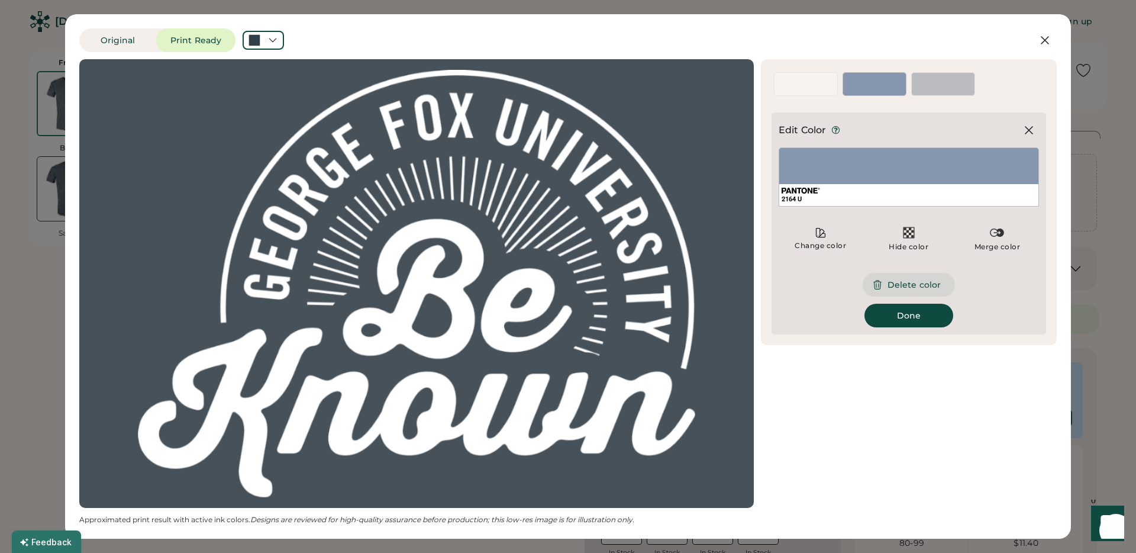
click at [895, 285] on button "Delete color" at bounding box center [909, 285] width 92 height 24
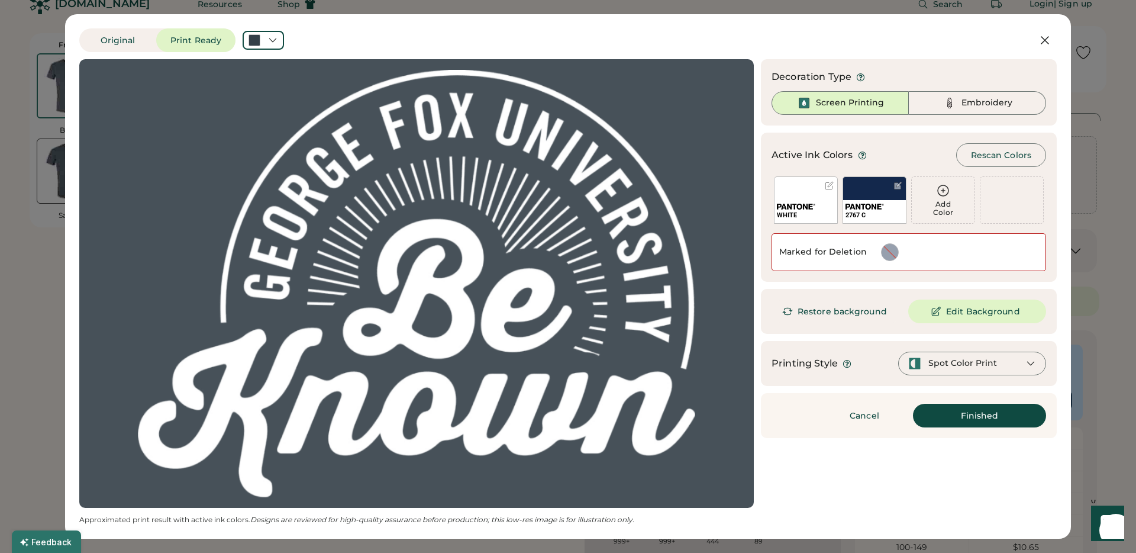
scroll to position [20, 0]
click at [947, 418] on button "Finished" at bounding box center [979, 416] width 133 height 24
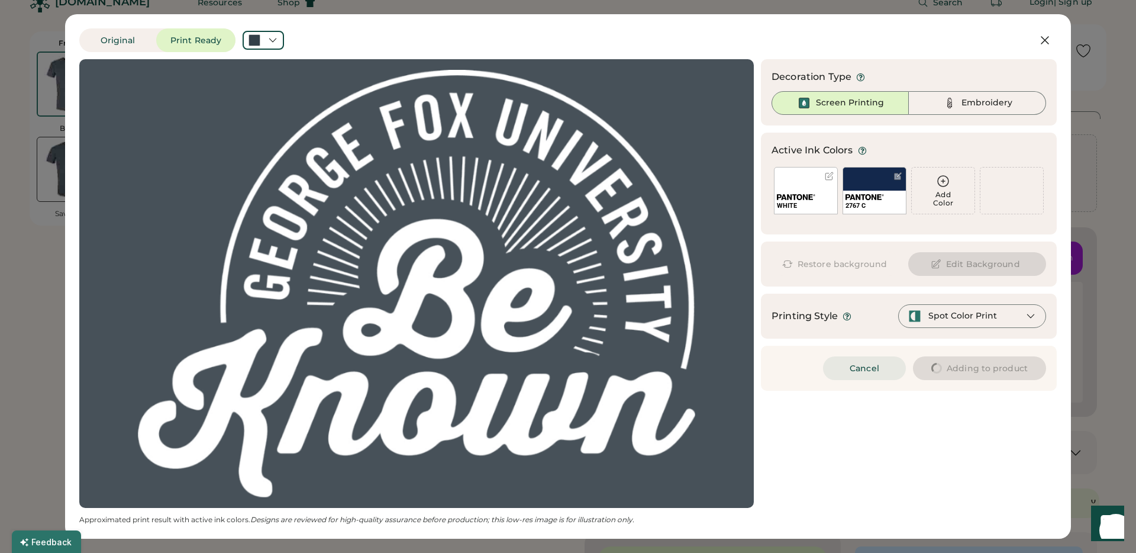
type input "****"
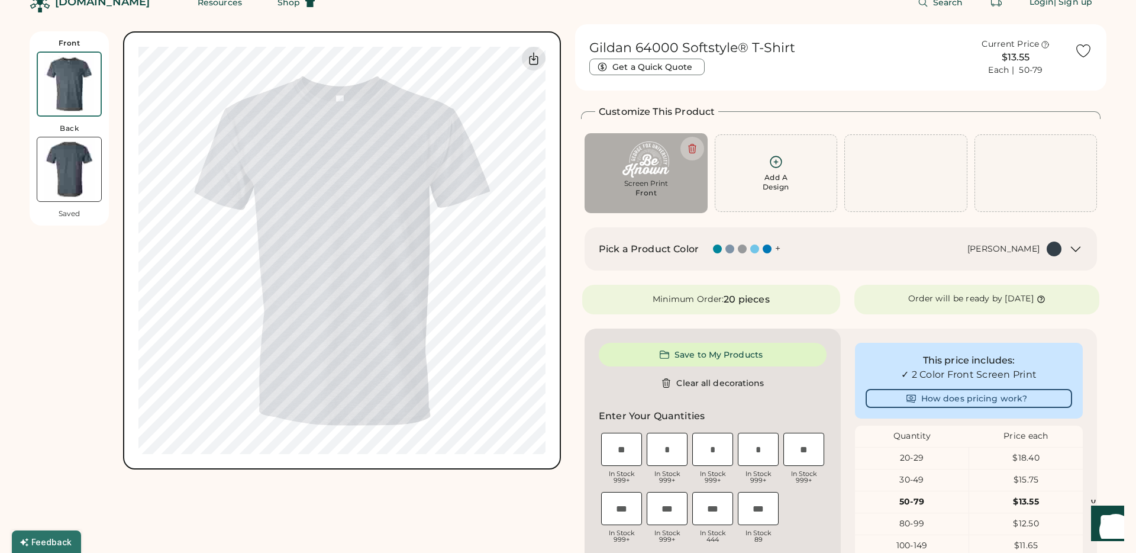
type input "****"
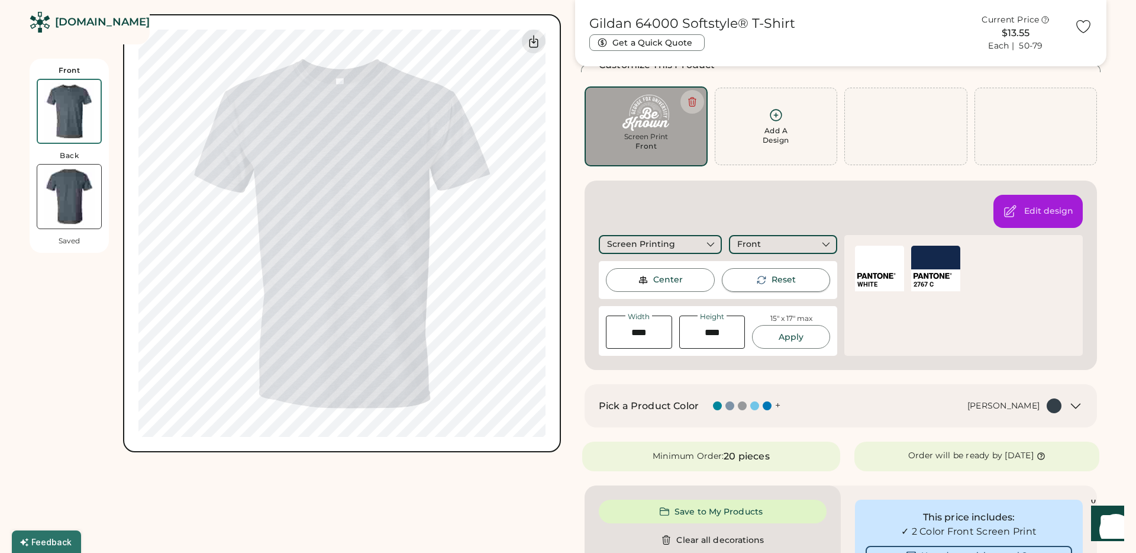
scroll to position [91, 0]
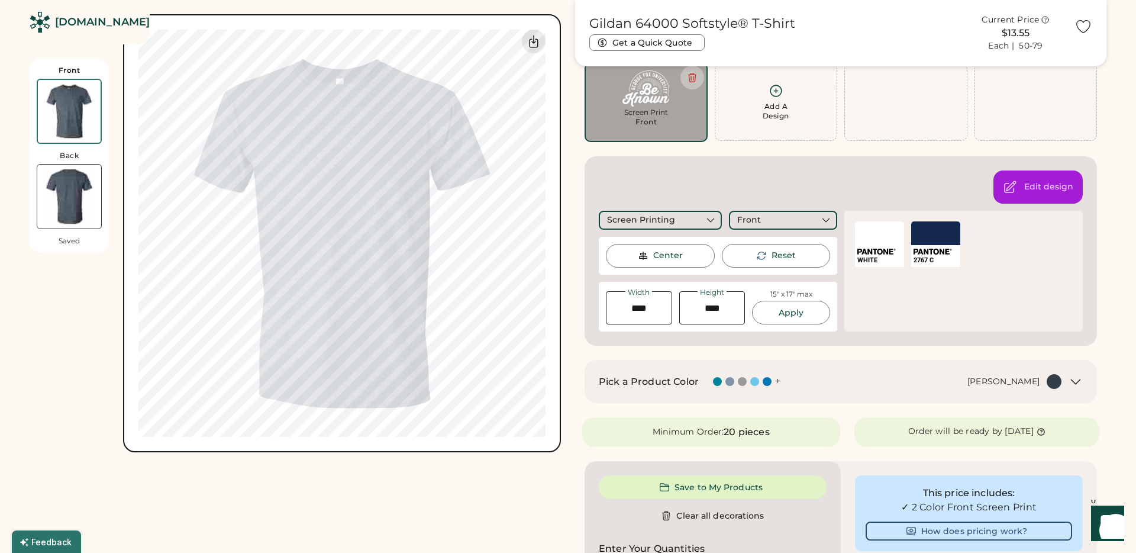
click at [1075, 380] on icon at bounding box center [1076, 382] width 14 height 14
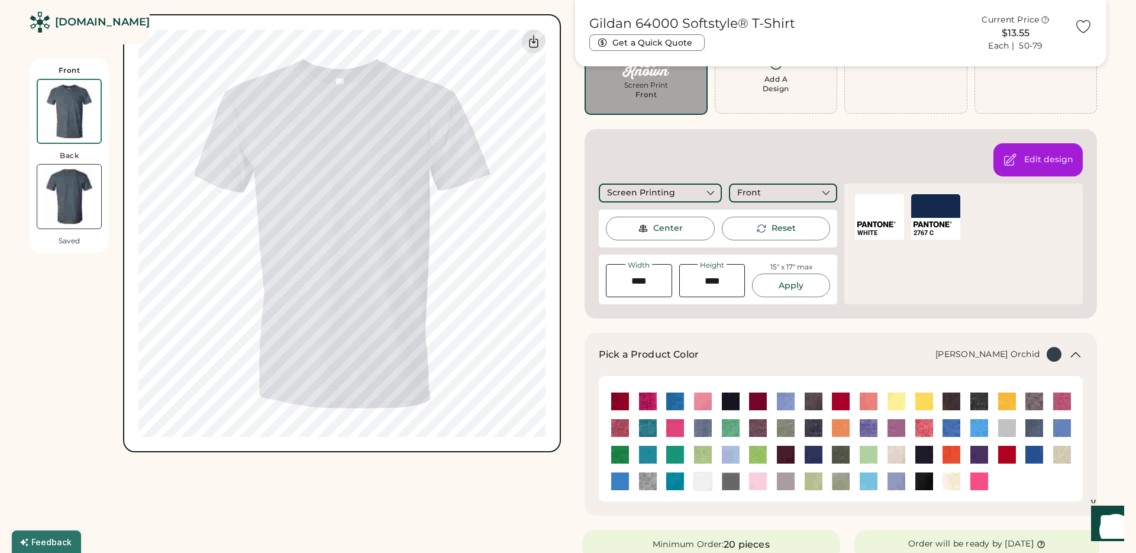
scroll to position [122, 0]
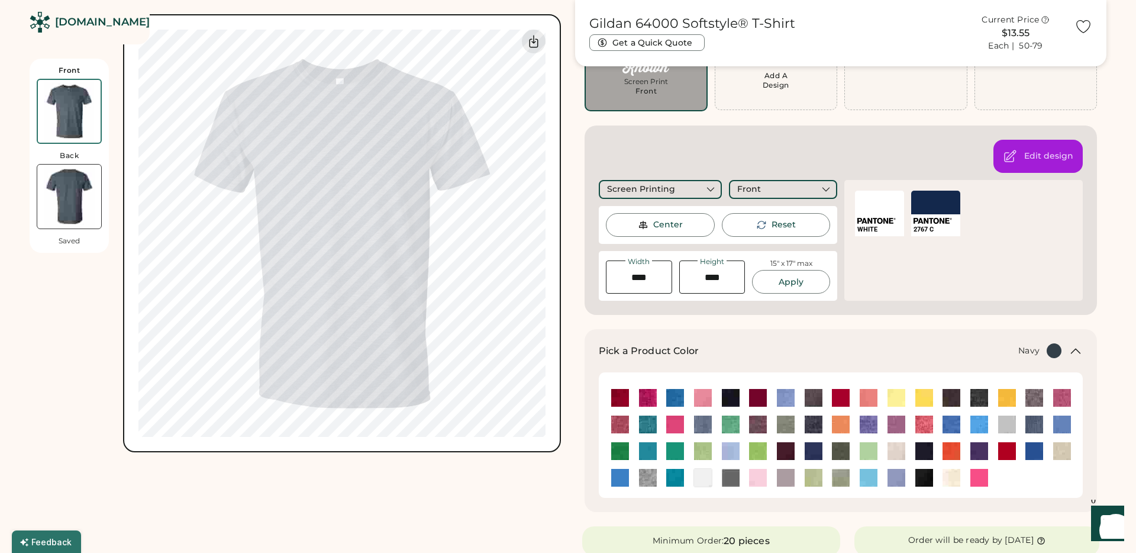
click at [927, 450] on img at bounding box center [924, 451] width 18 height 18
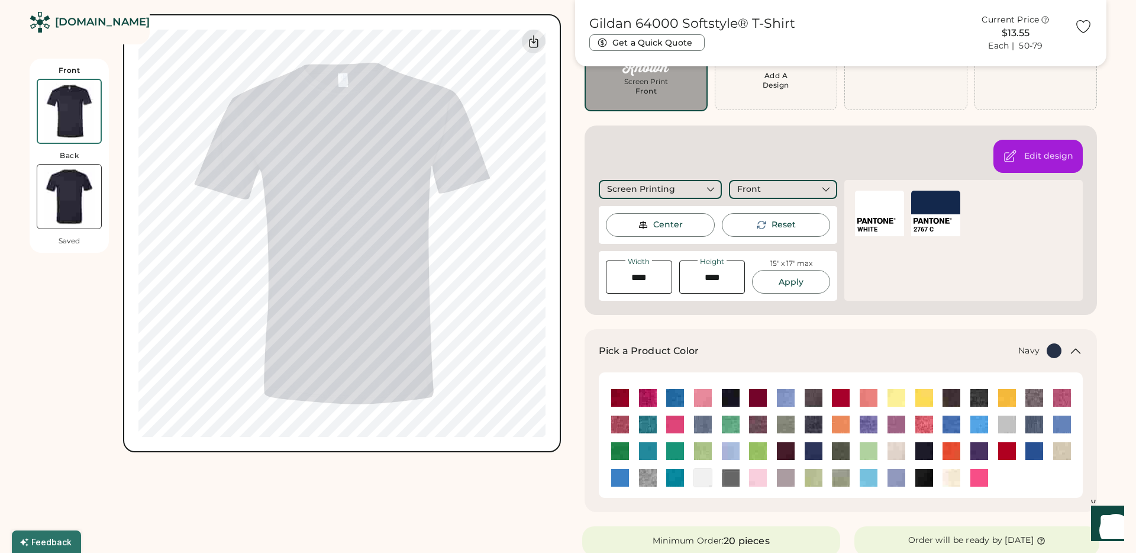
click at [107, 46] on div "Front Back Saved Switch to back My uploaded designs Upload new design SVG, Ai, …" at bounding box center [295, 226] width 531 height 452
type input "****"
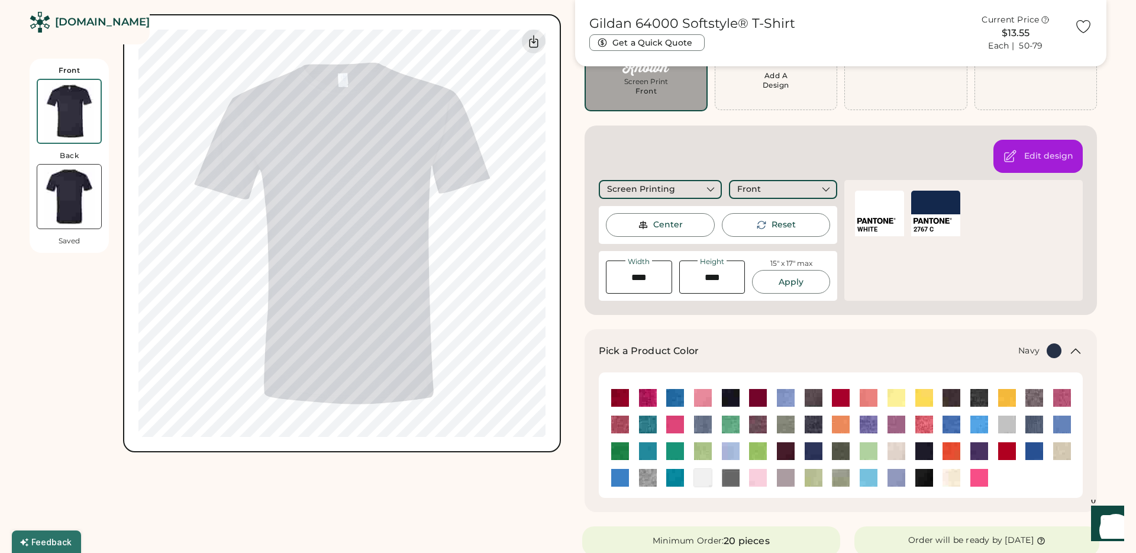
type input "****"
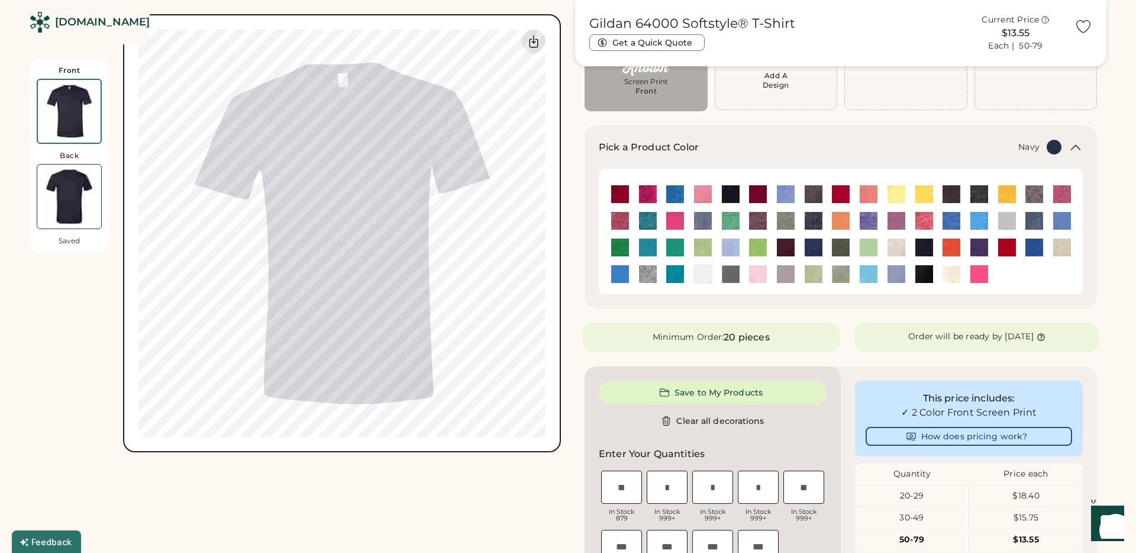
type input "****"
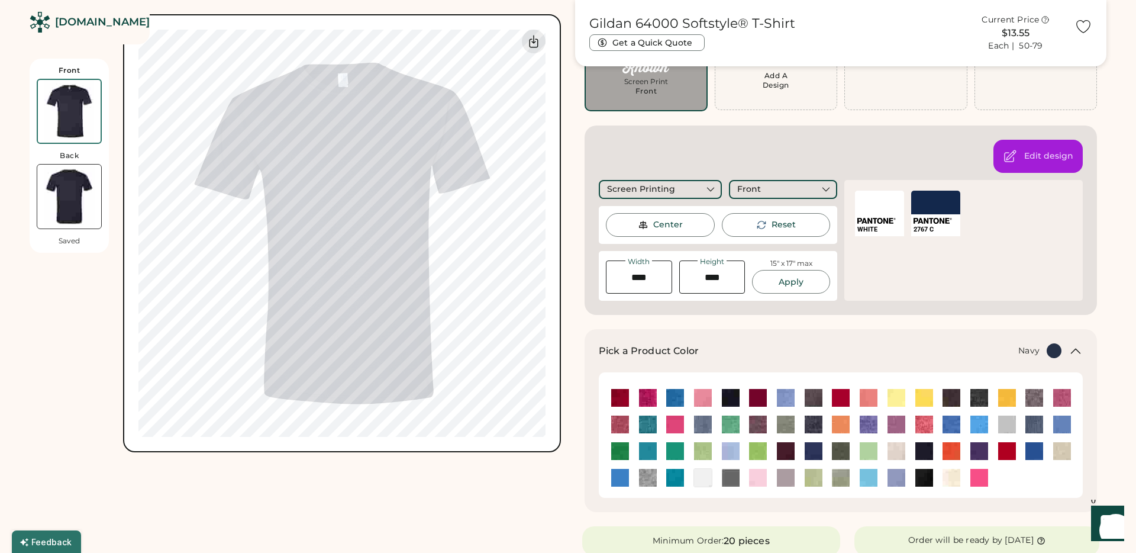
type input "****"
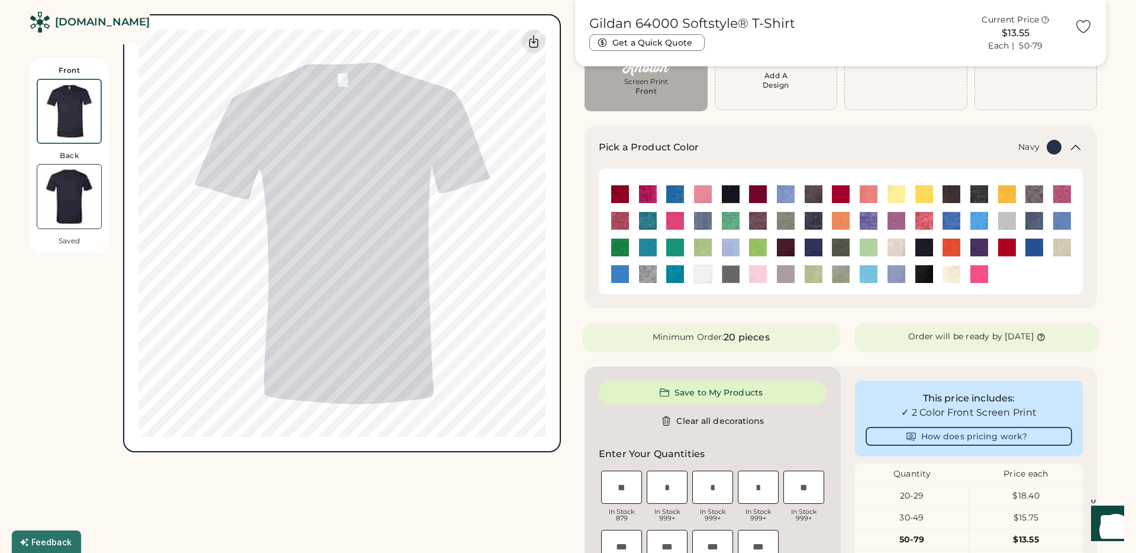
type input "****"
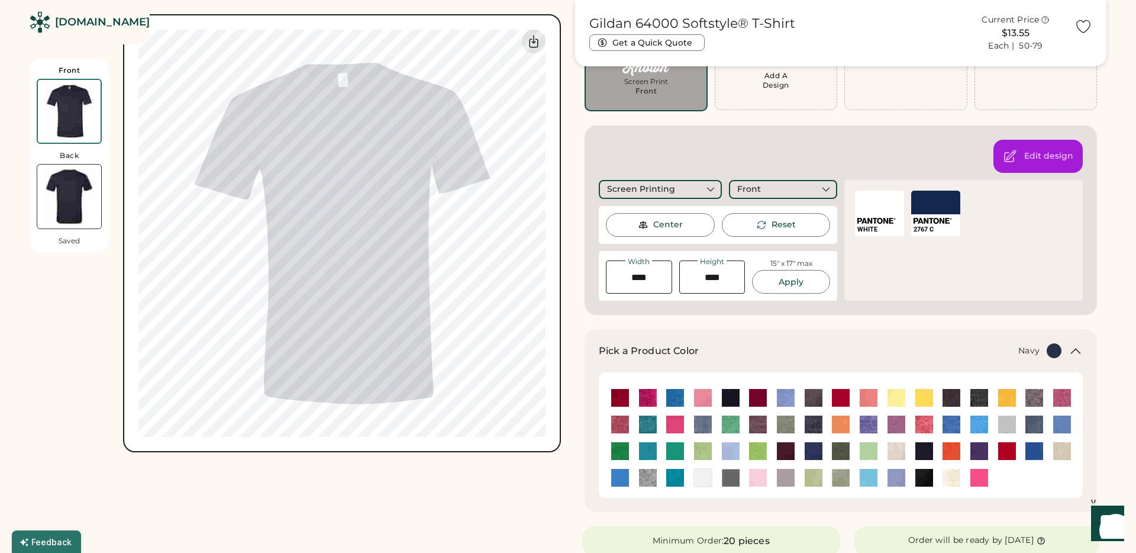
click at [583, 149] on div "Customize This Product Add A Design Screen Print Front Add A Design +$0.00 Add …" at bounding box center [841, 159] width 520 height 312
click at [583, 150] on div "Customize This Product Add A Design Screen Print Front Add A Design +$0.00 Add …" at bounding box center [841, 159] width 520 height 312
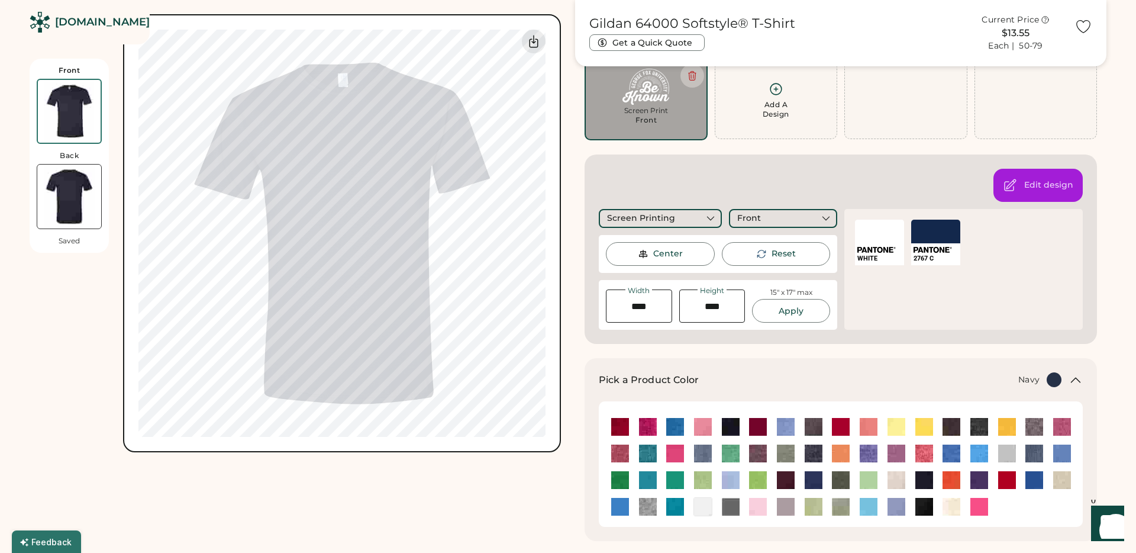
scroll to position [63, 0]
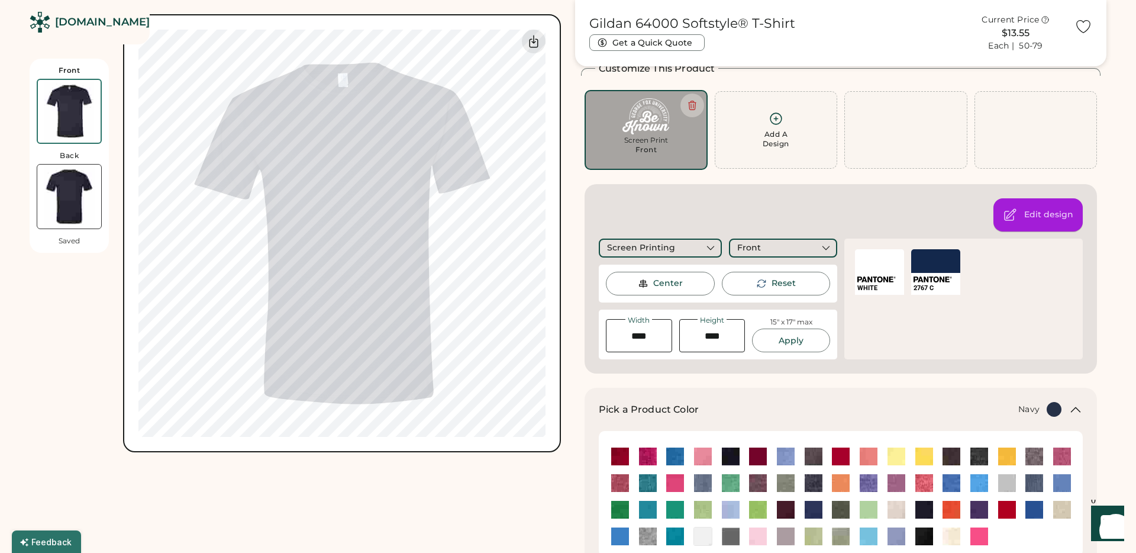
click at [1016, 218] on icon at bounding box center [1010, 215] width 14 height 14
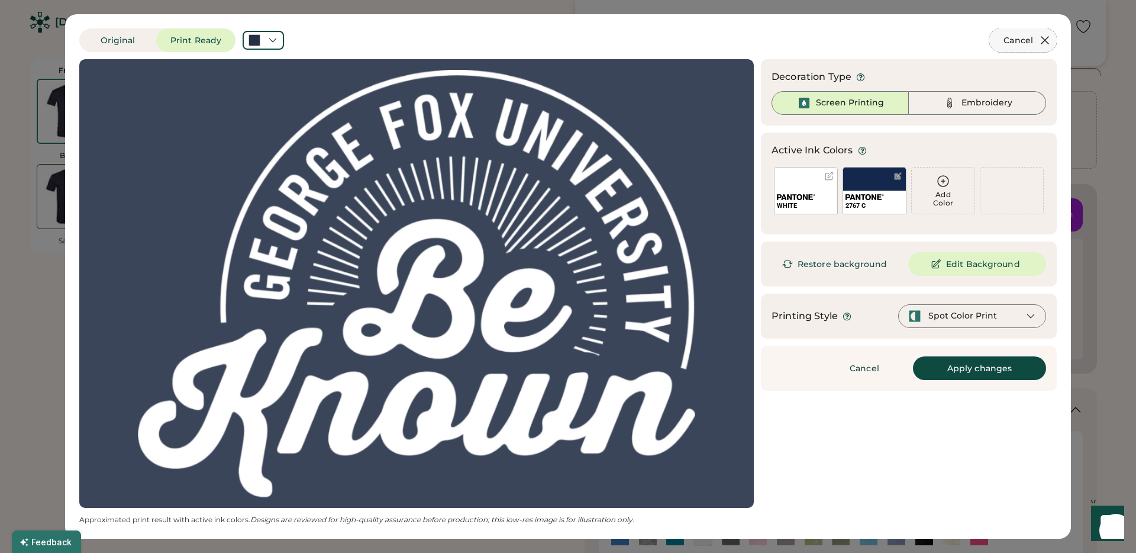
click at [1040, 44] on icon at bounding box center [1045, 40] width 14 height 14
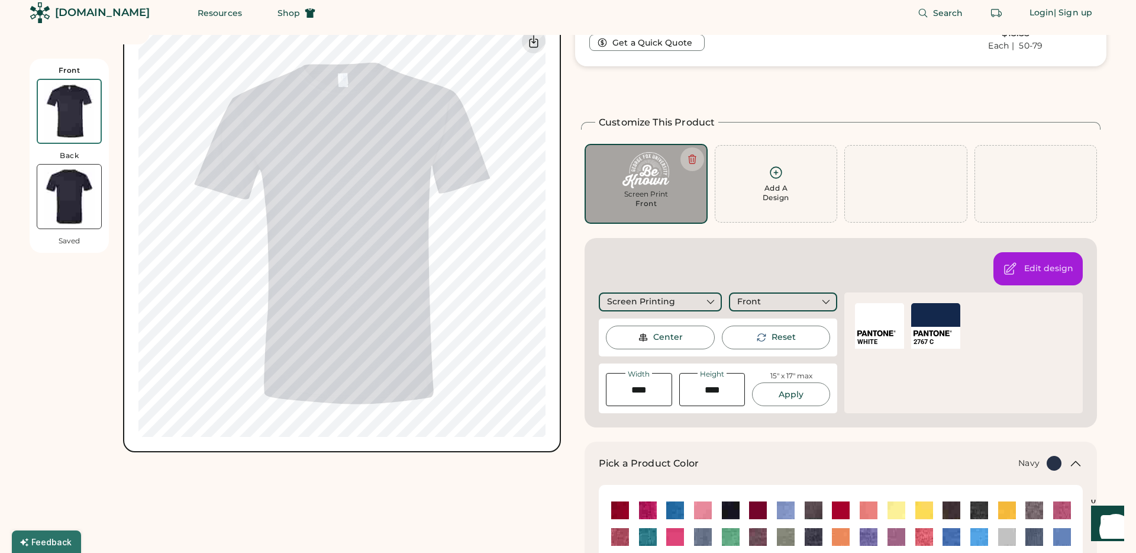
scroll to position [0, 0]
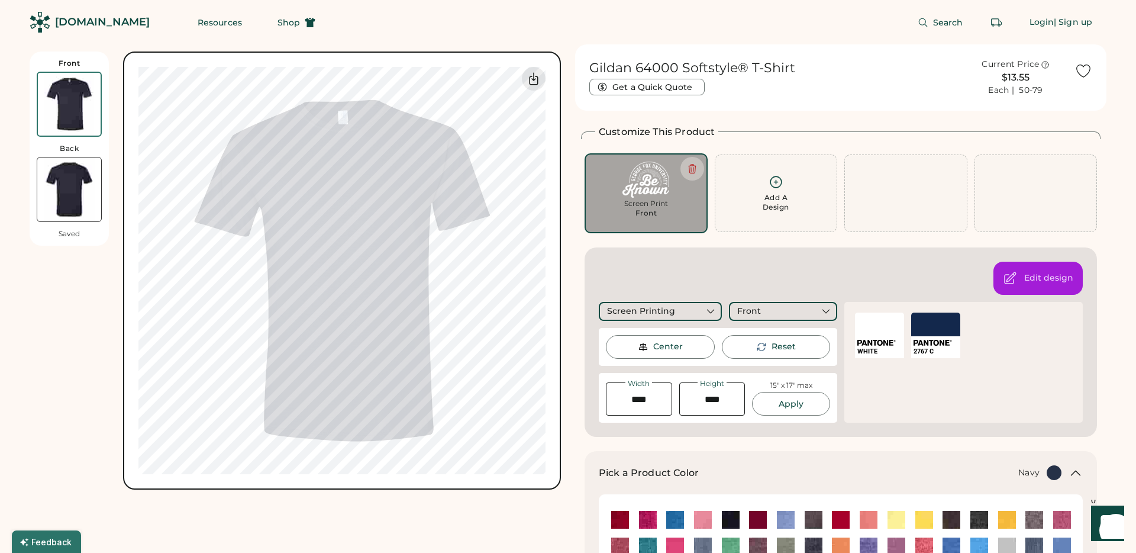
click at [64, 197] on img at bounding box center [69, 189] width 64 height 64
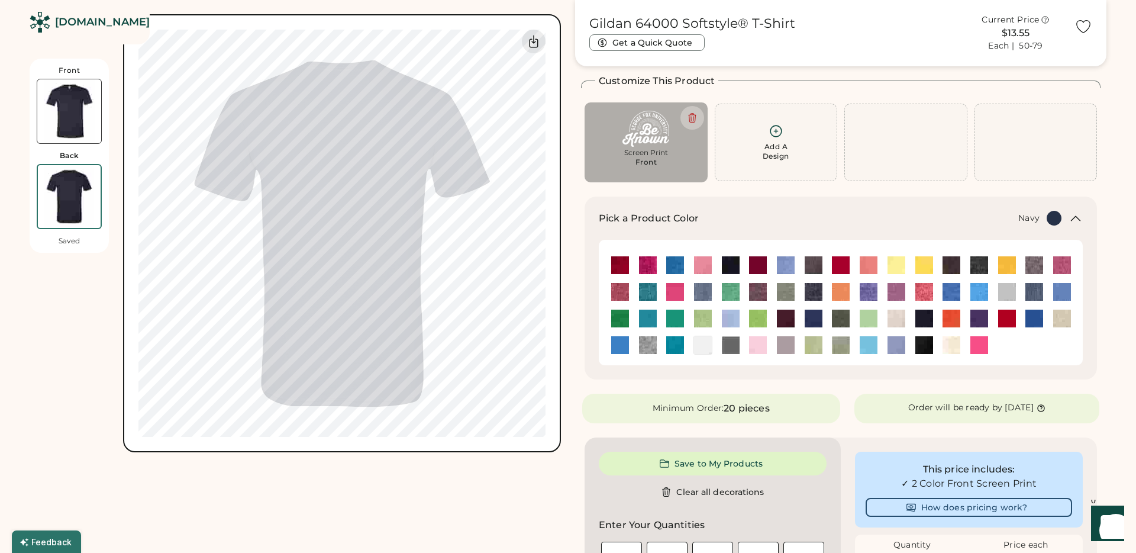
scroll to position [51, 0]
click at [55, 105] on img at bounding box center [69, 111] width 64 height 64
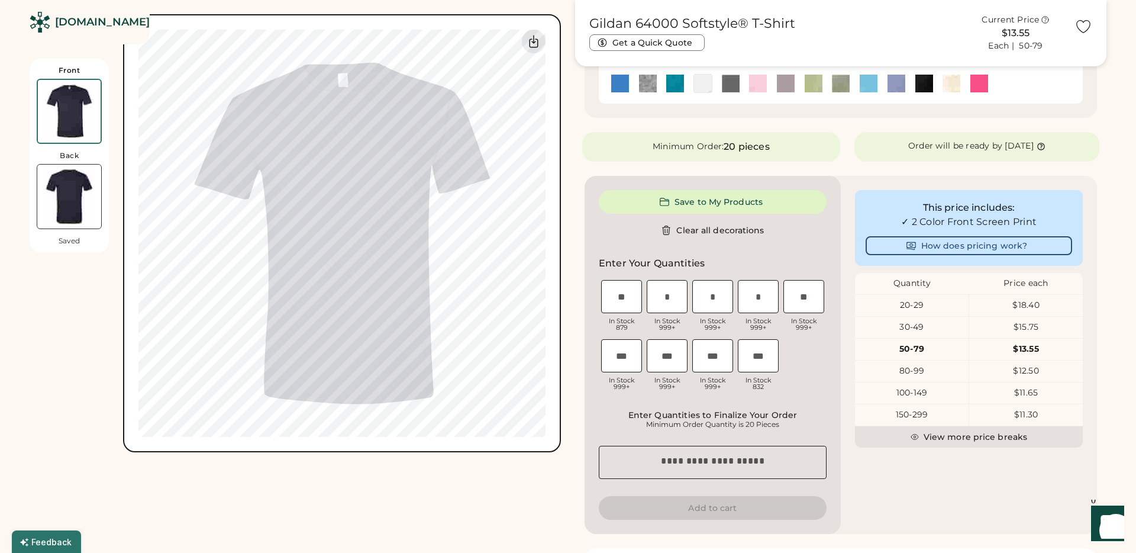
scroll to position [315, 0]
